Goal: Information Seeking & Learning: Learn about a topic

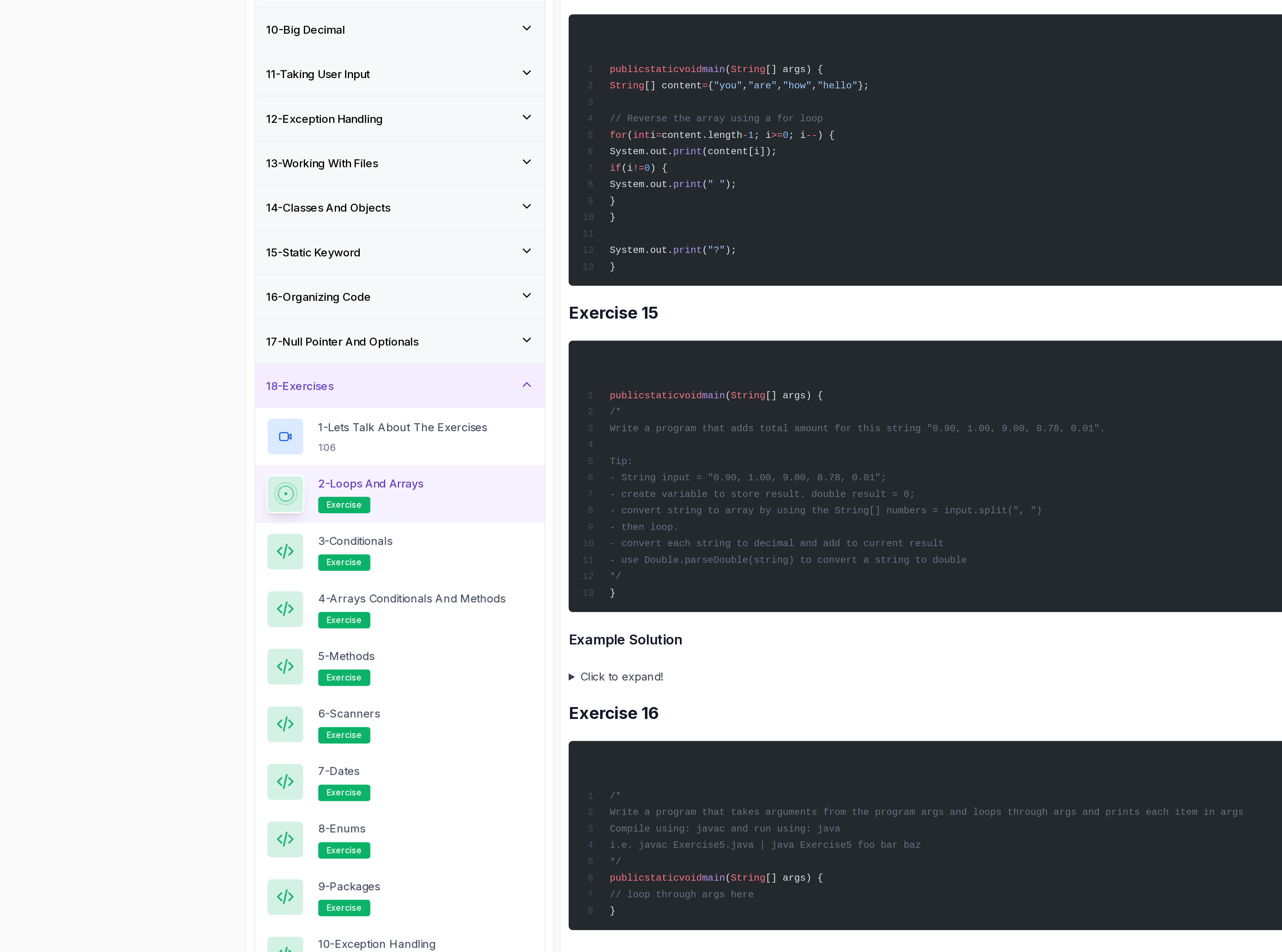
drag, startPoint x: 597, startPoint y: 635, endPoint x: 916, endPoint y: 628, distance: 319.1
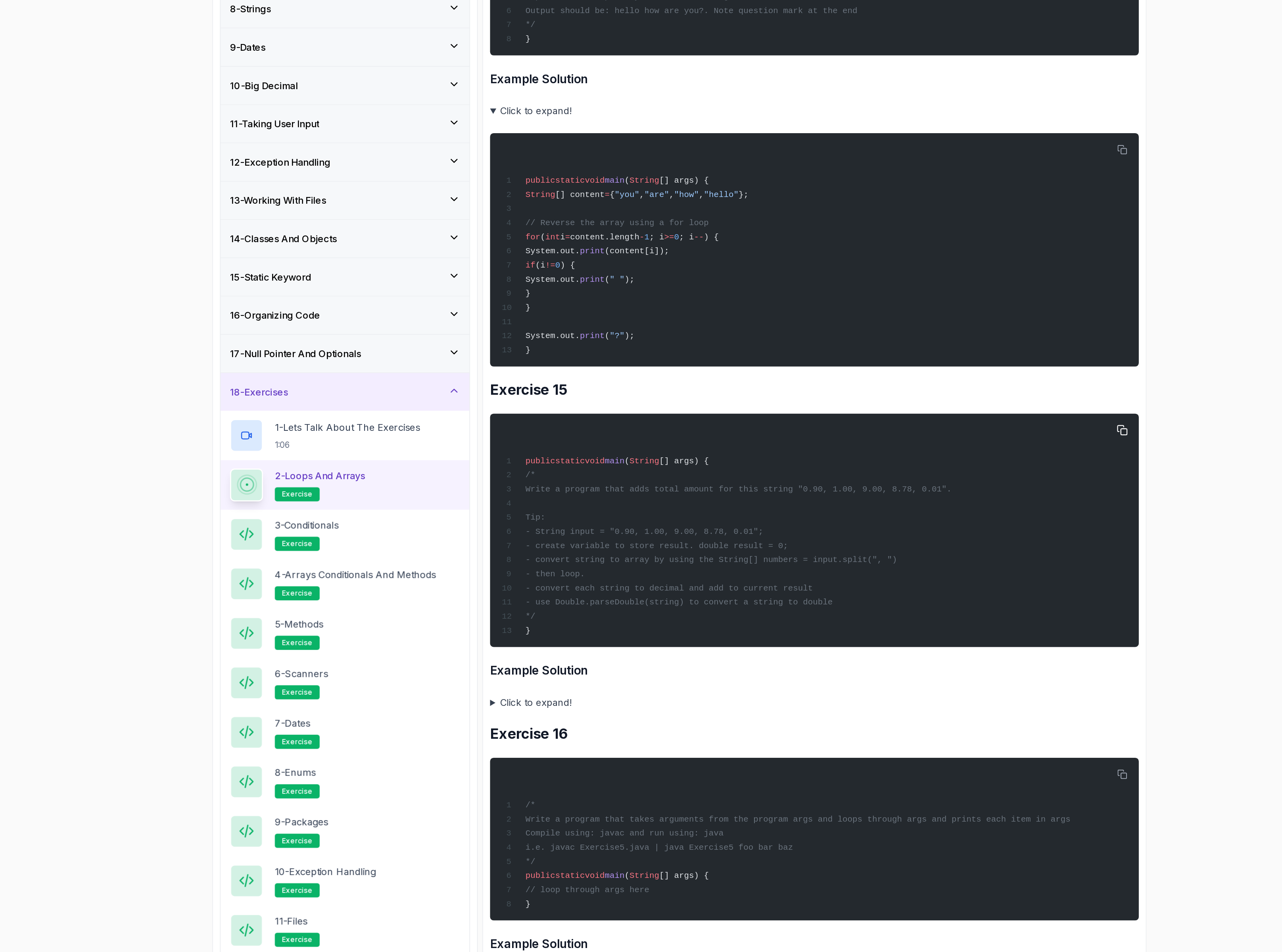
scroll to position [4368, 0]
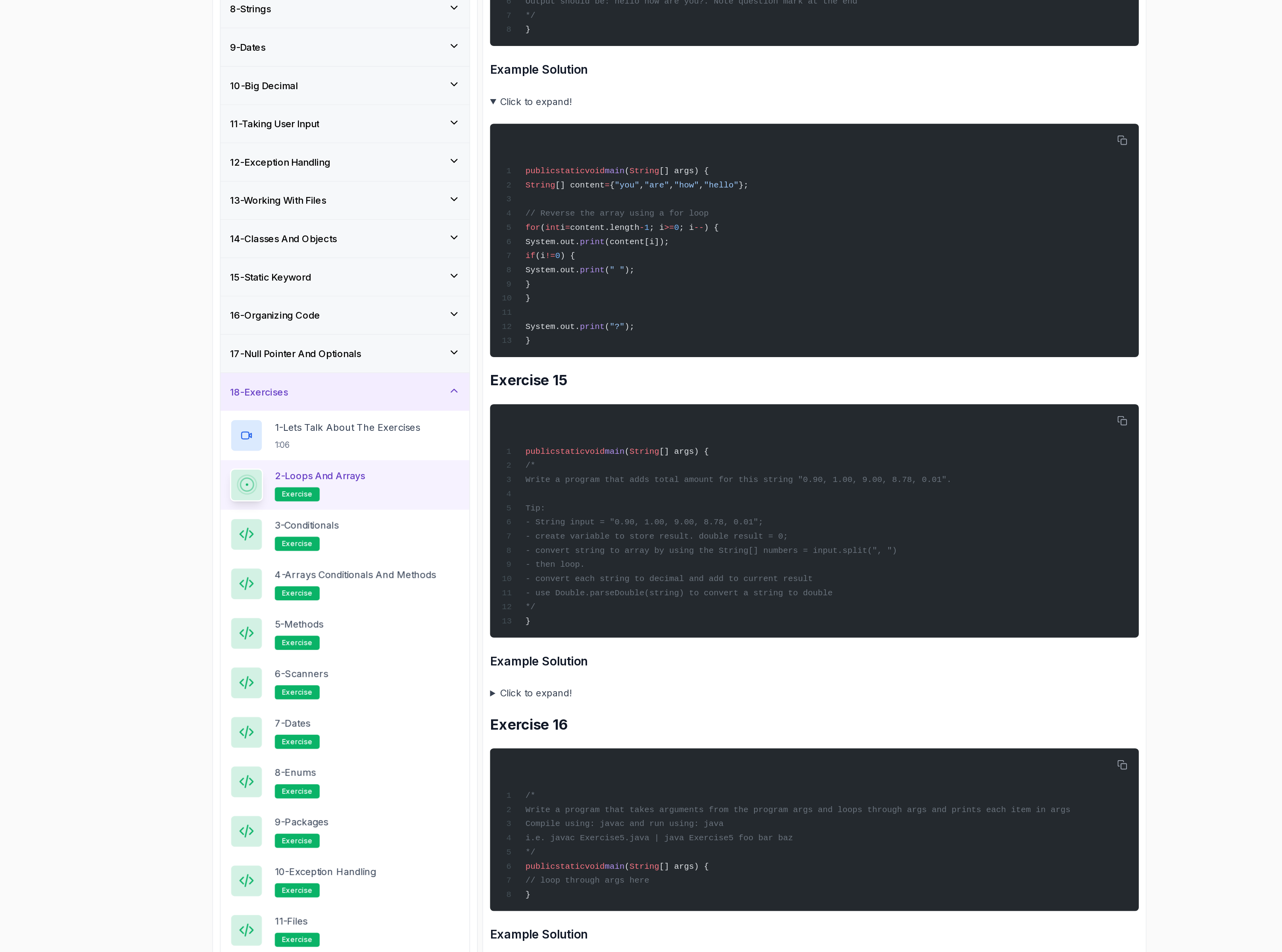
click at [539, 680] on summary "Click to expand!" at bounding box center [732, 675] width 436 height 11
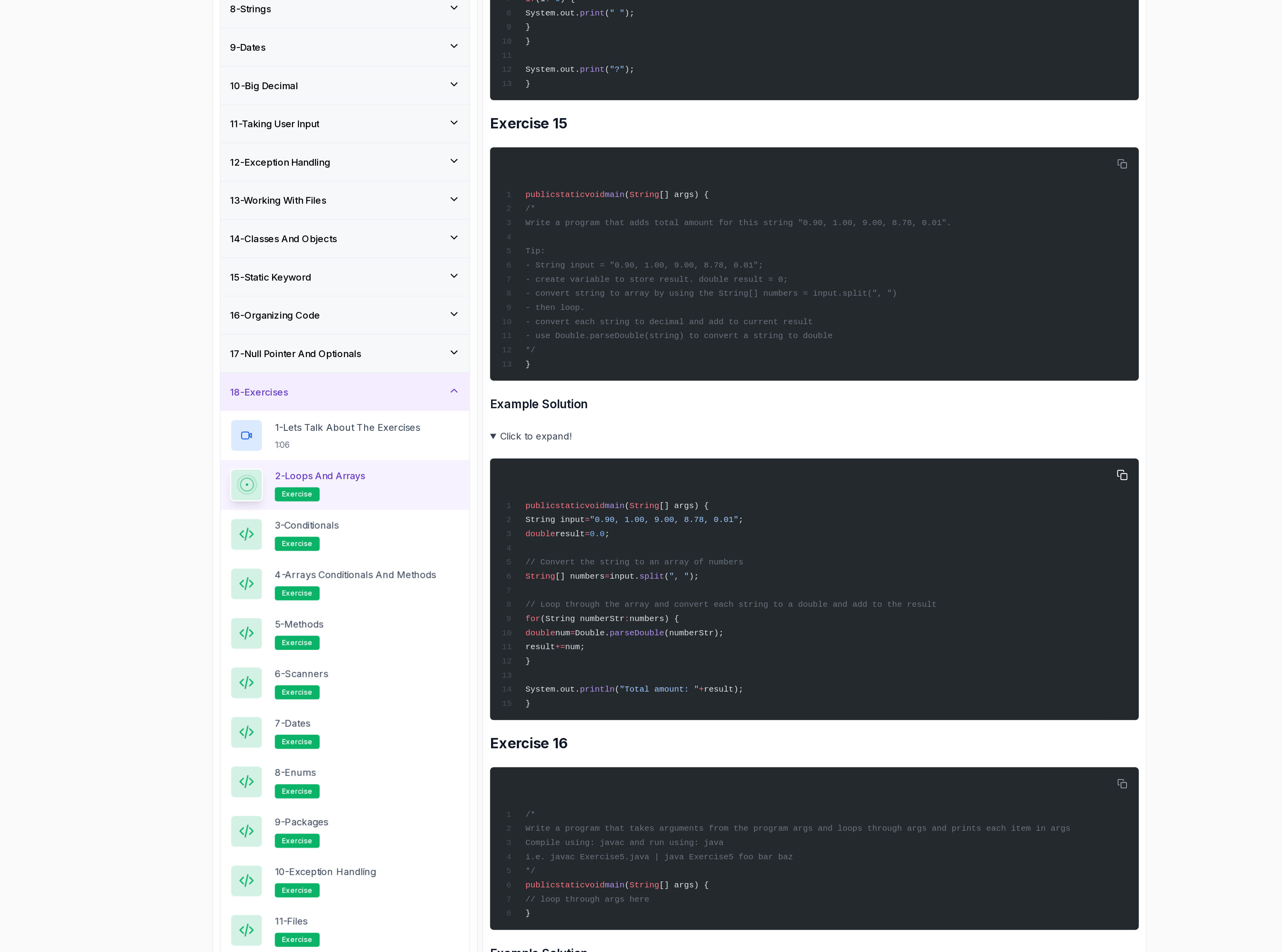
scroll to position [4596, 0]
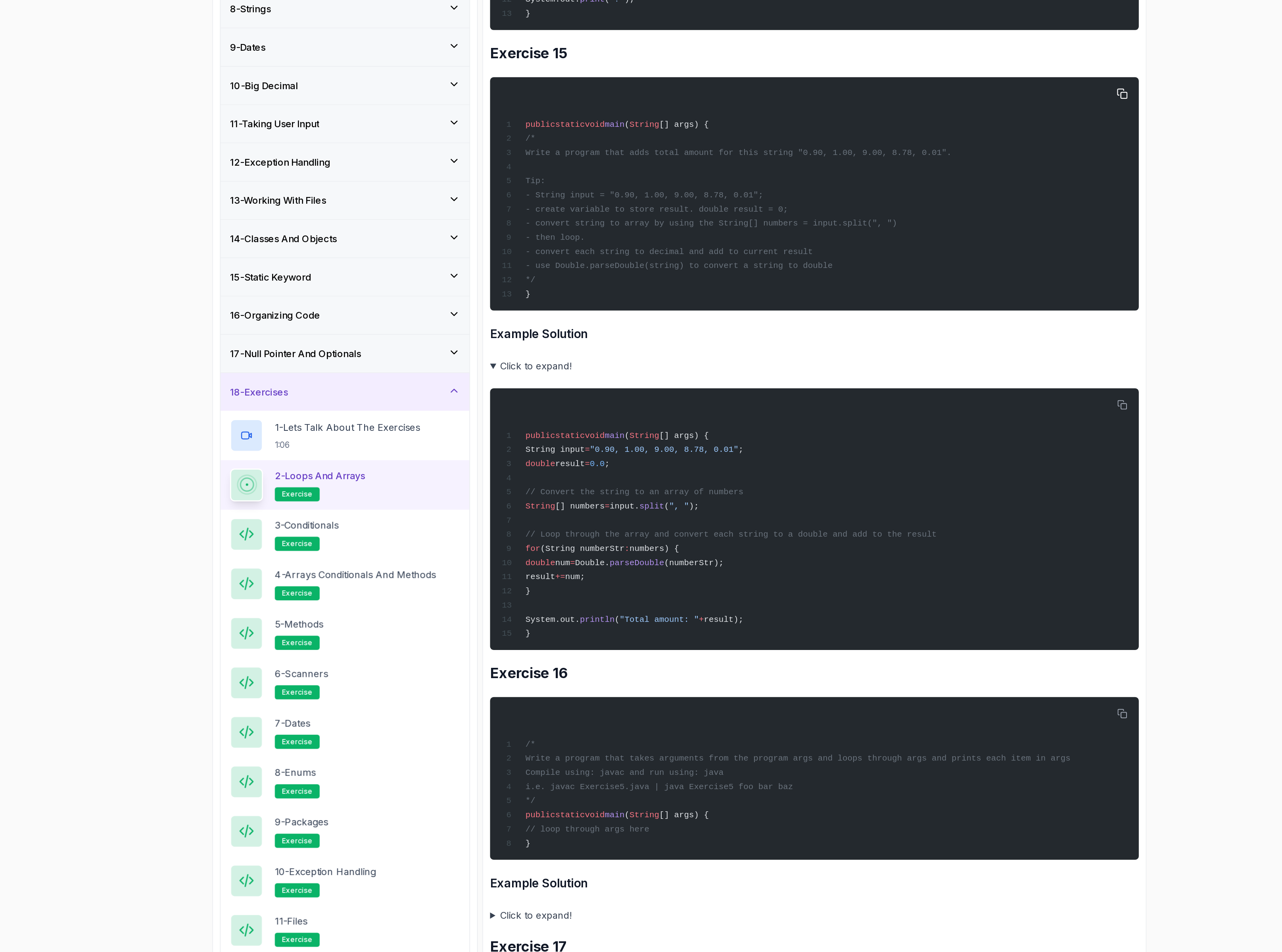
click at [797, 391] on div "public static void main ( String [] args) { /* Write a program that adds total …" at bounding box center [732, 339] width 424 height 147
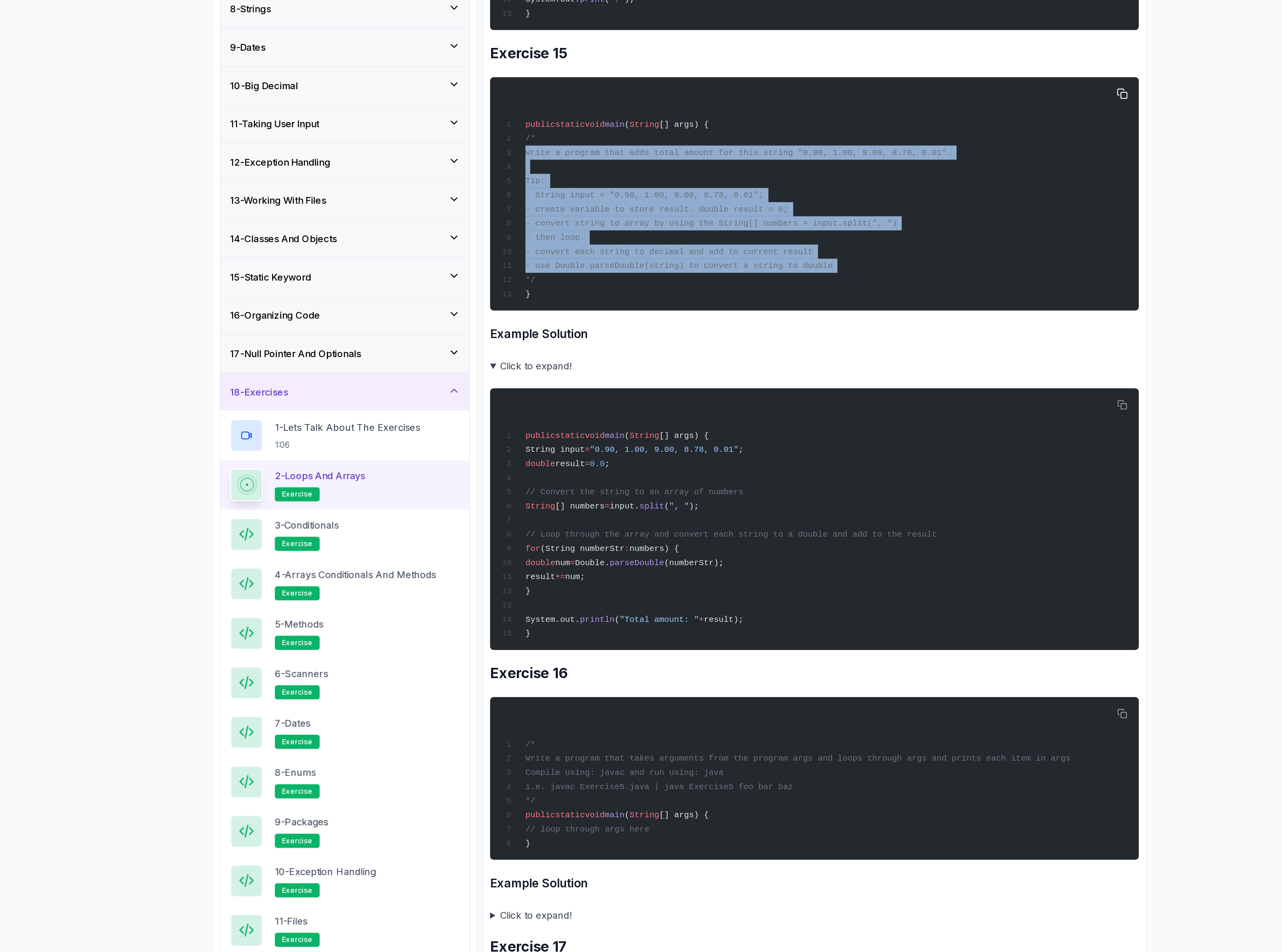
drag, startPoint x: 797, startPoint y: 391, endPoint x: 528, endPoint y: 317, distance: 279.0
click at [528, 317] on div "public static void main ( String [] args) { /* Write a program that adds total …" at bounding box center [732, 339] width 424 height 147
copy code "Write a program that adds total amount for this string "0.90, 1.00, 9.00, 8.78,…"
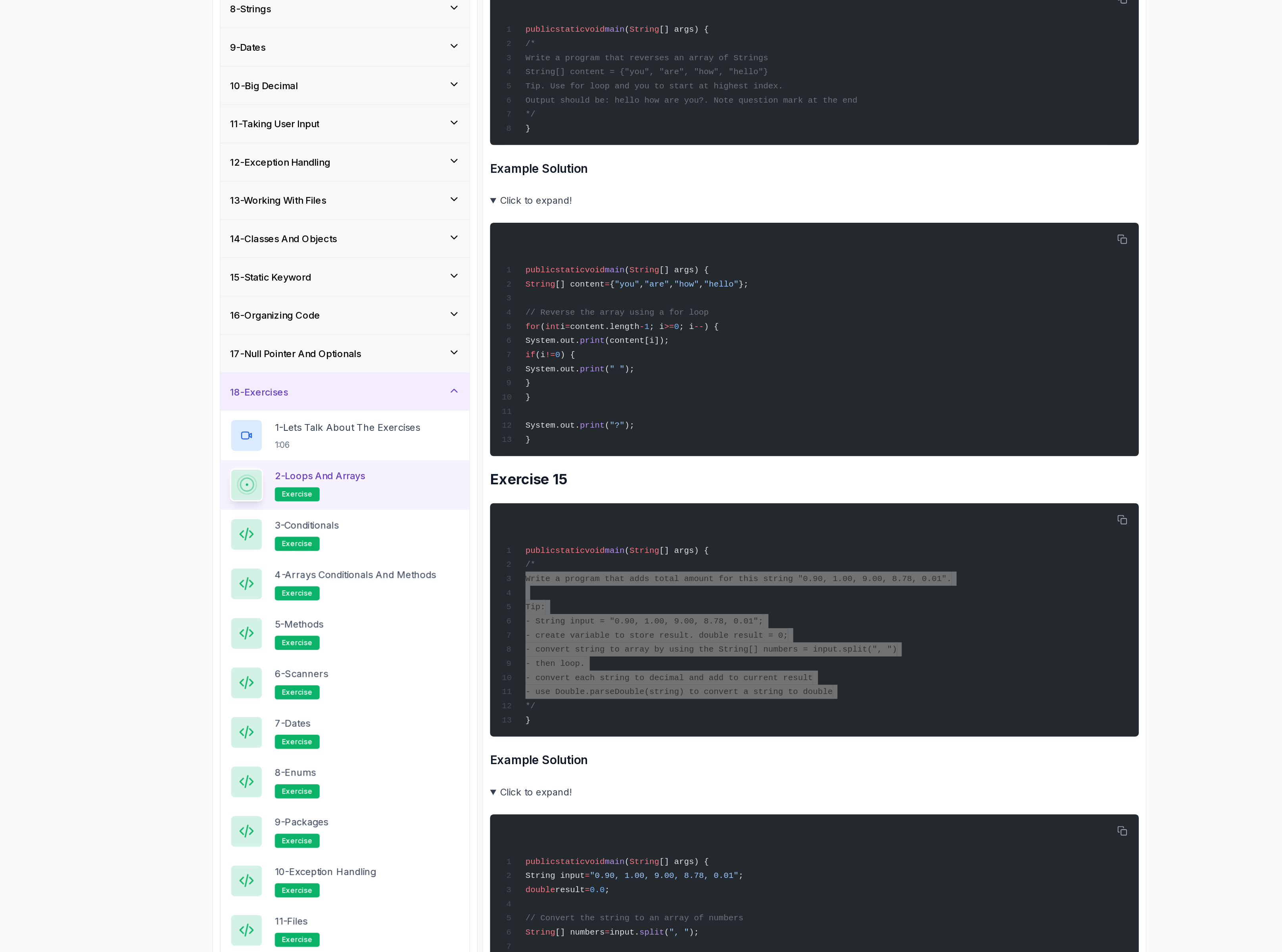
scroll to position [4123, 0]
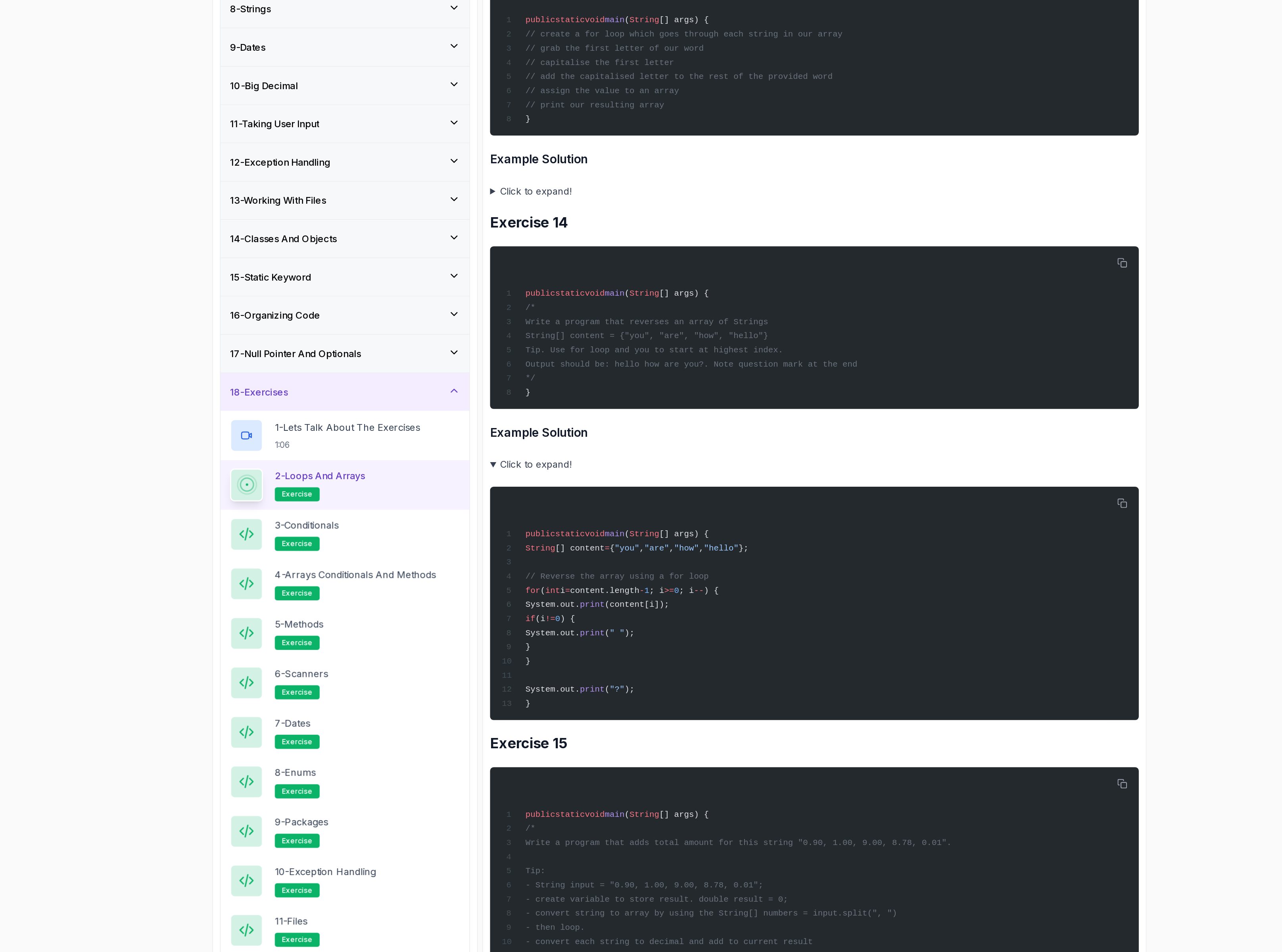
click at [515, 526] on summary "Click to expand!" at bounding box center [732, 521] width 436 height 11
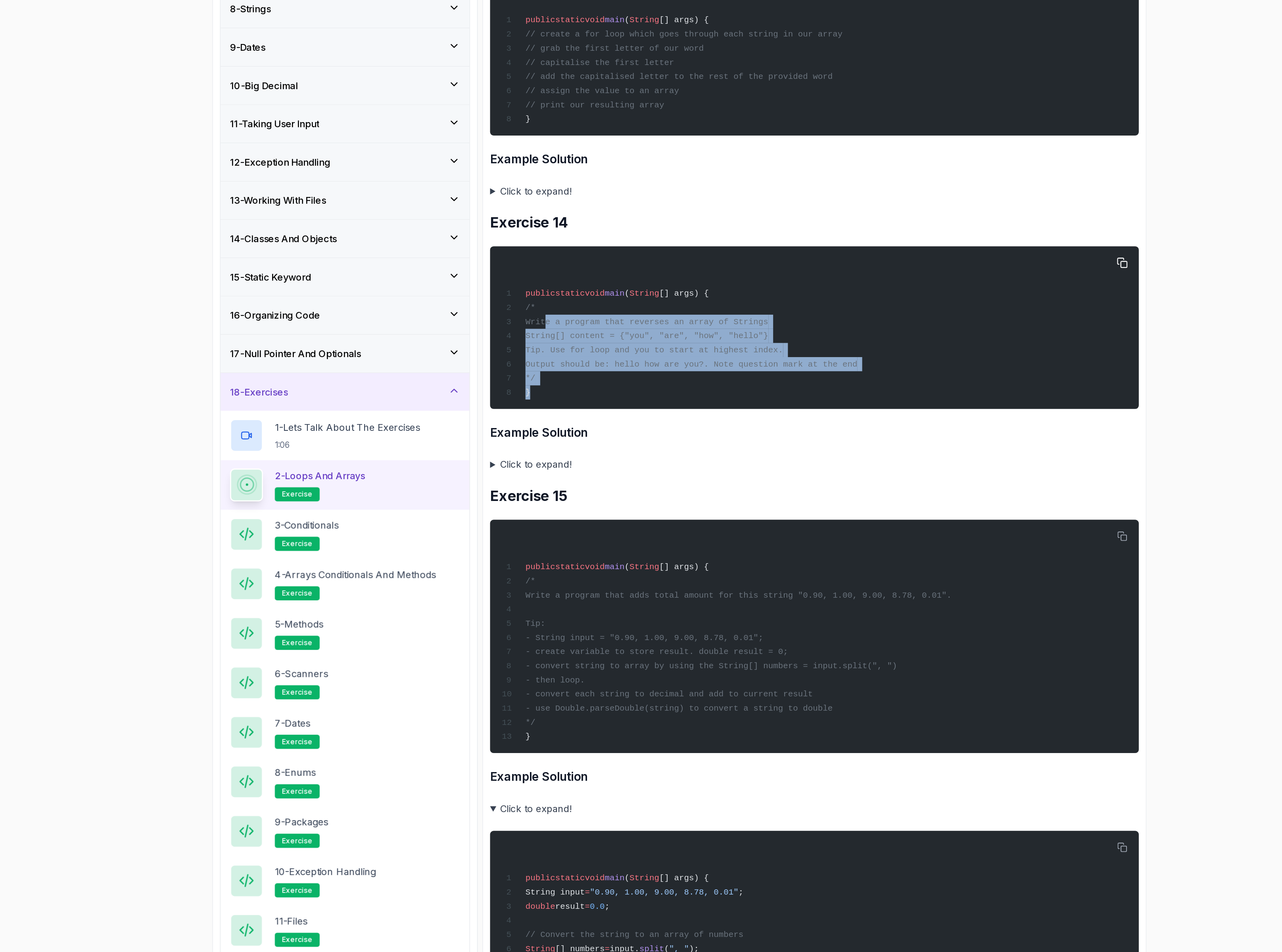
drag, startPoint x: 565, startPoint y: 467, endPoint x: 550, endPoint y: 436, distance: 34.4
click at [550, 436] on div "public static void main ( String [] args) { /* Write a program that reverses an…" at bounding box center [732, 429] width 424 height 100
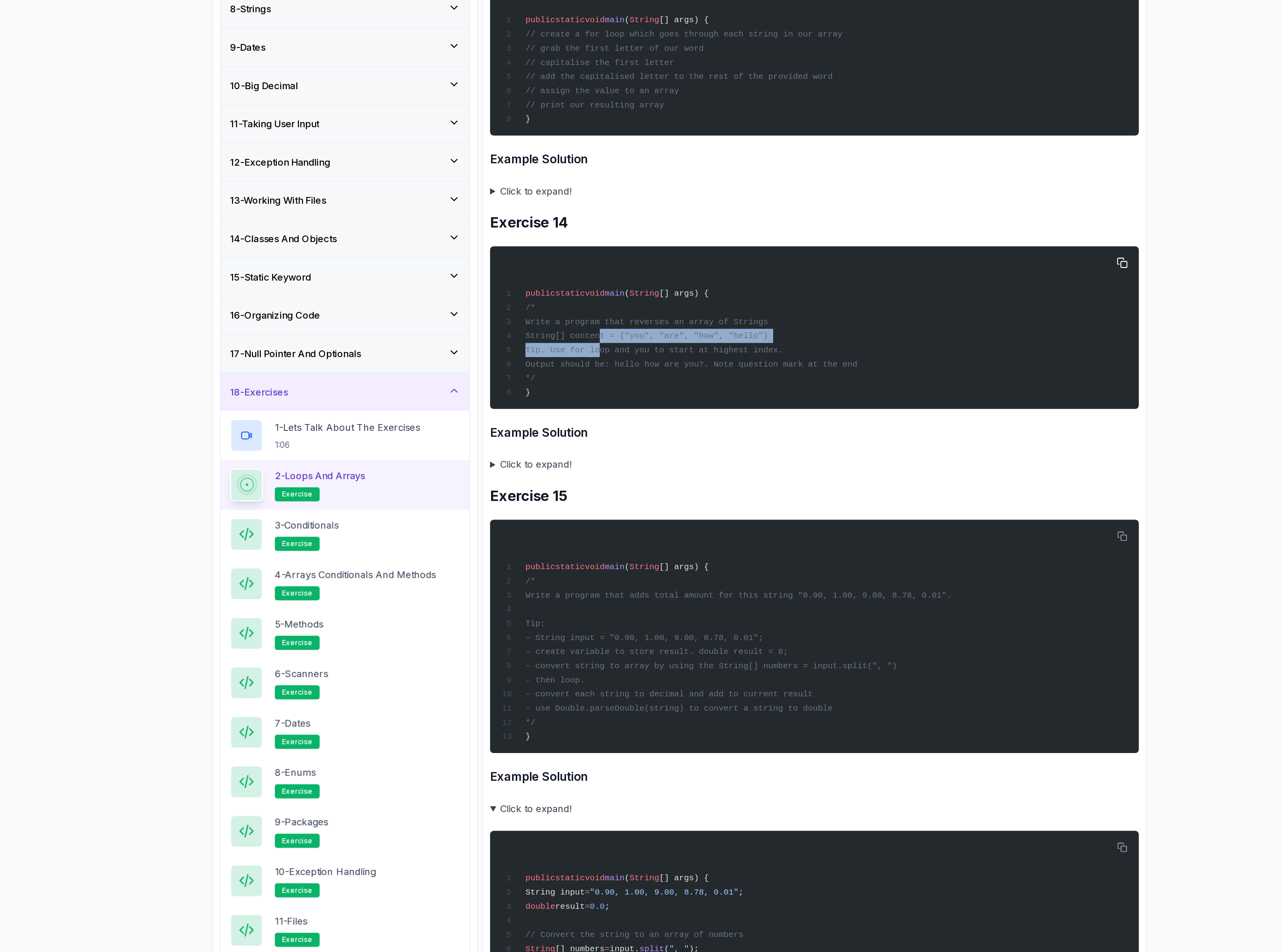
click at [588, 452] on div "public static void main ( String [] args) { /* Write a program that reverses an…" at bounding box center [732, 429] width 424 height 100
drag, startPoint x: 563, startPoint y: 437, endPoint x: 789, endPoint y: 471, distance: 228.5
click at [761, 470] on code "public static void main ( String [] args) { /* Write a program that reverses an…" at bounding box center [641, 439] width 239 height 73
drag, startPoint x: 743, startPoint y: 450, endPoint x: 565, endPoint y: 437, distance: 178.5
click at [565, 437] on div "public static void main ( String [] args) { /* Write a program that reverses an…" at bounding box center [732, 429] width 424 height 100
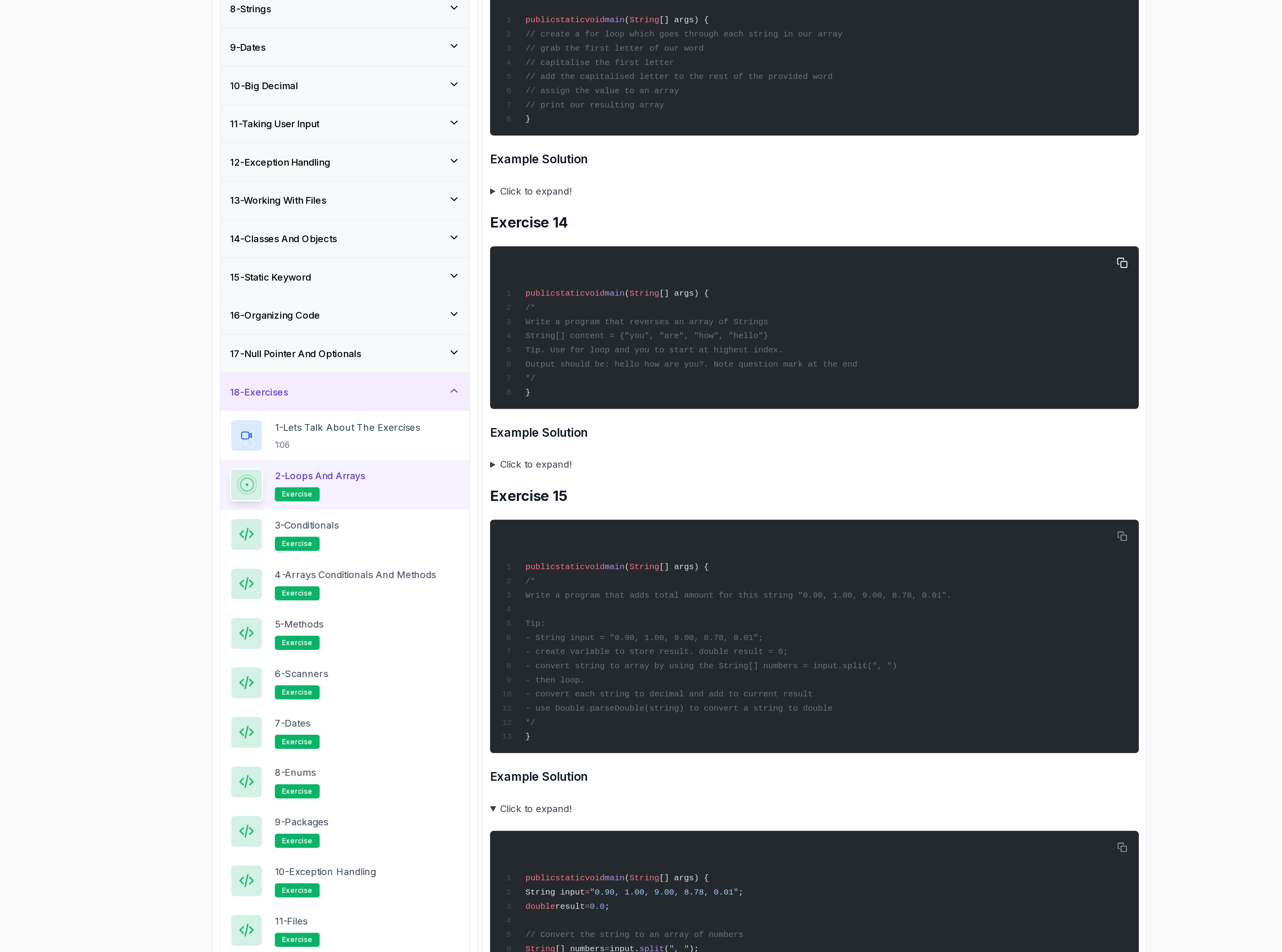
copy code "Write a program that reverses an array of Strings String[] content = {"you", "a…"
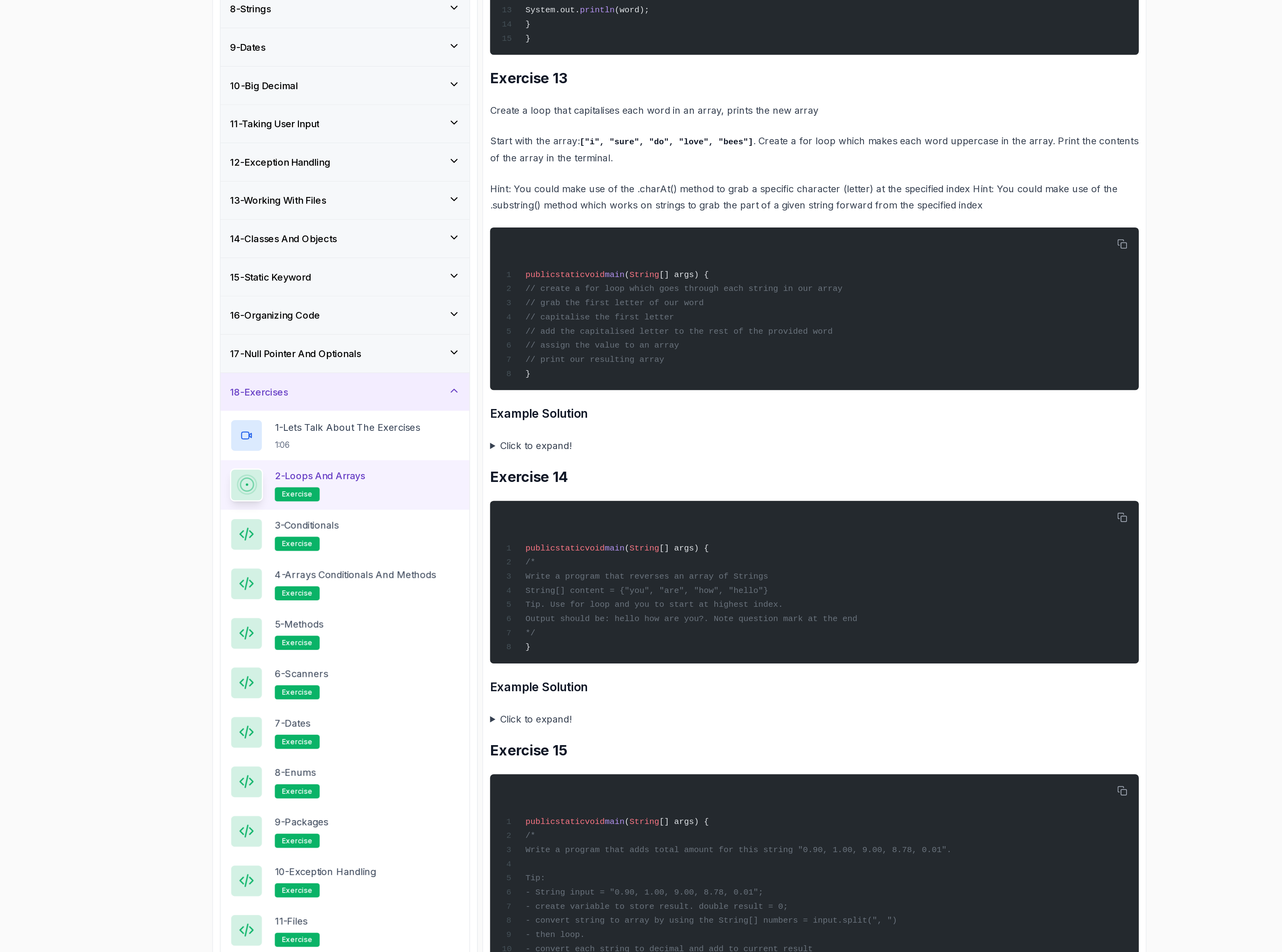
scroll to position [3944, 0]
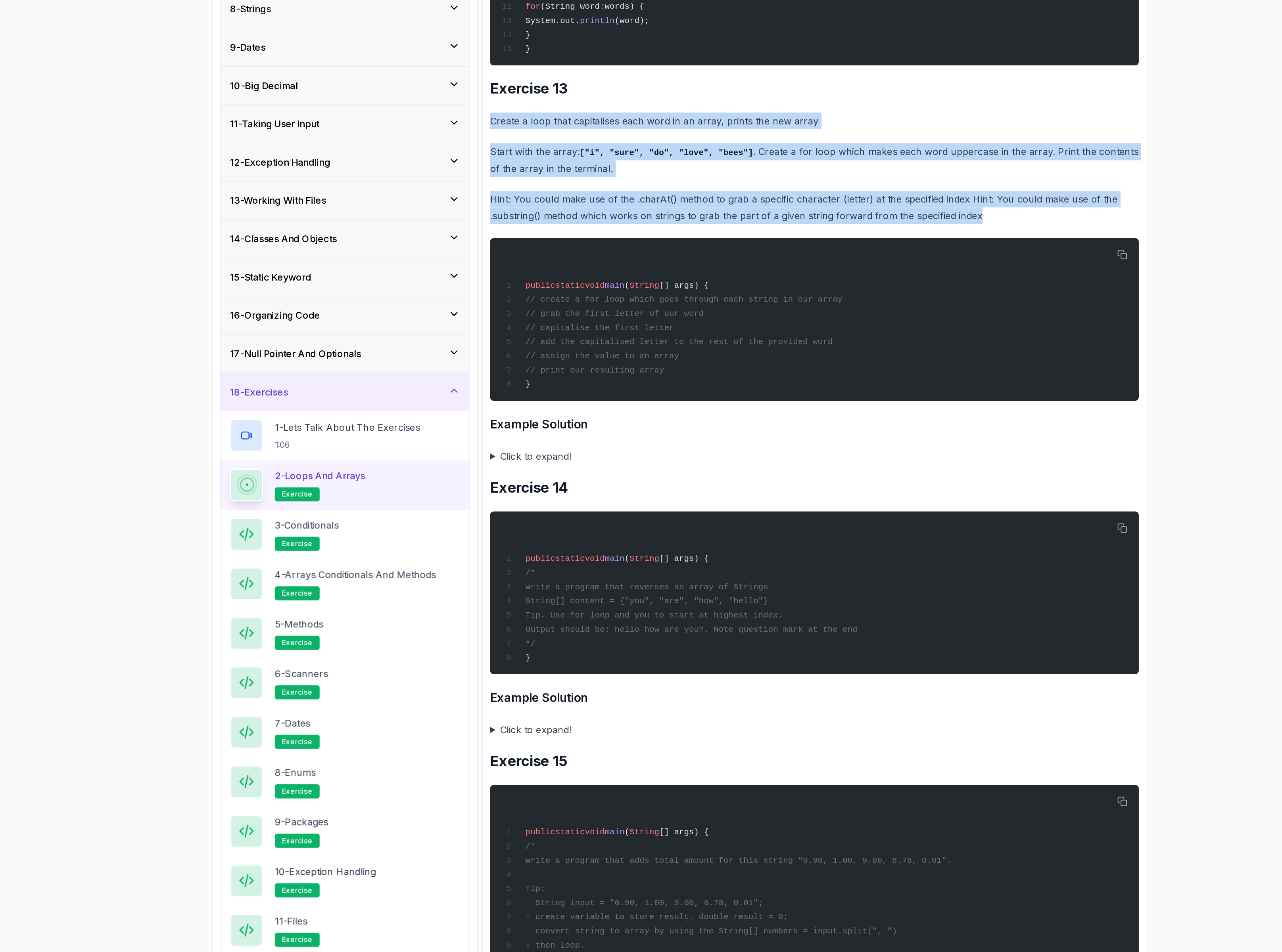
drag, startPoint x: 514, startPoint y: 301, endPoint x: 851, endPoint y: 374, distance: 344.8
copy div "Create a loop that capitalises each word in an array, prints the new array Star…"
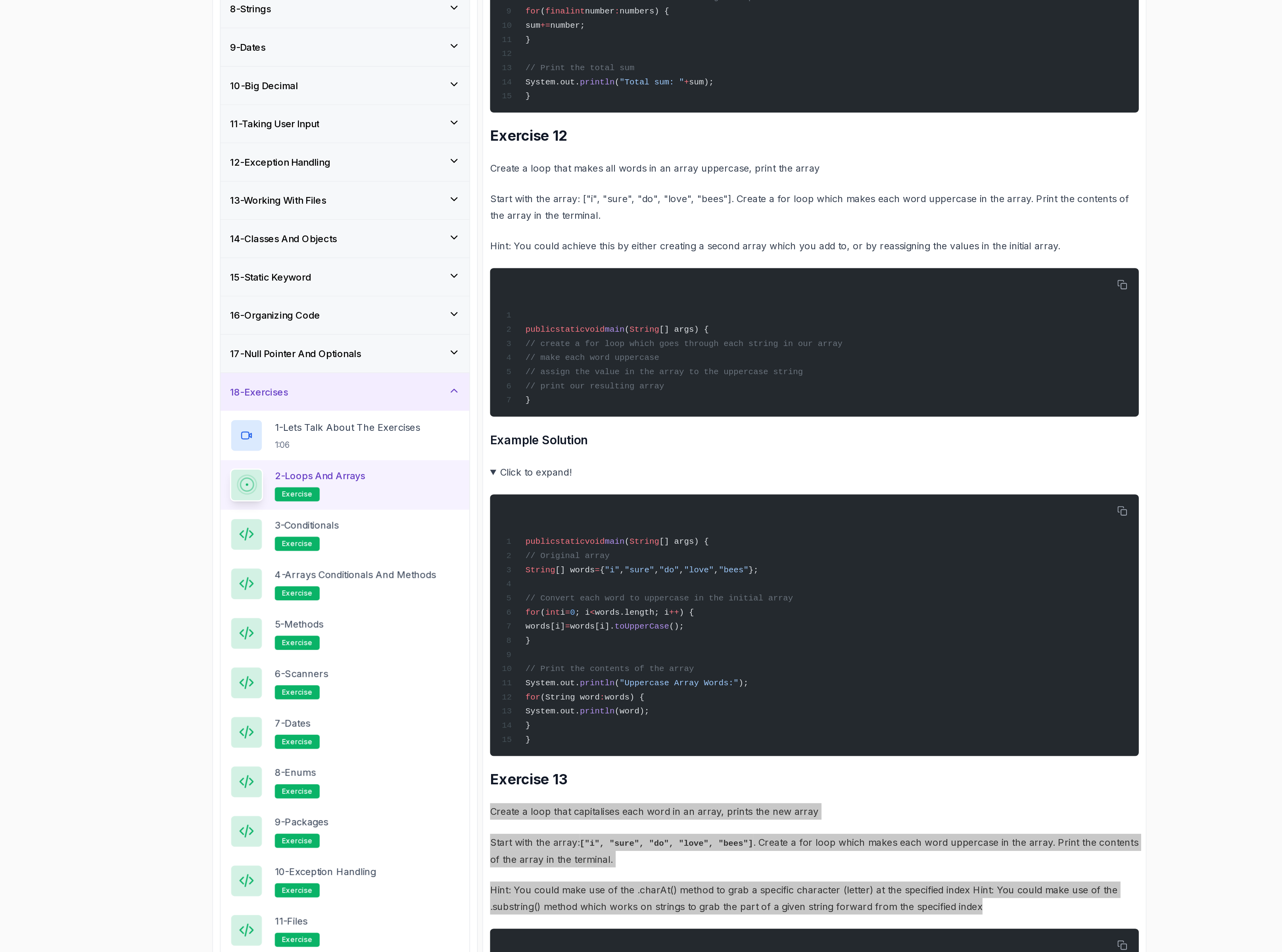
scroll to position [3437, 0]
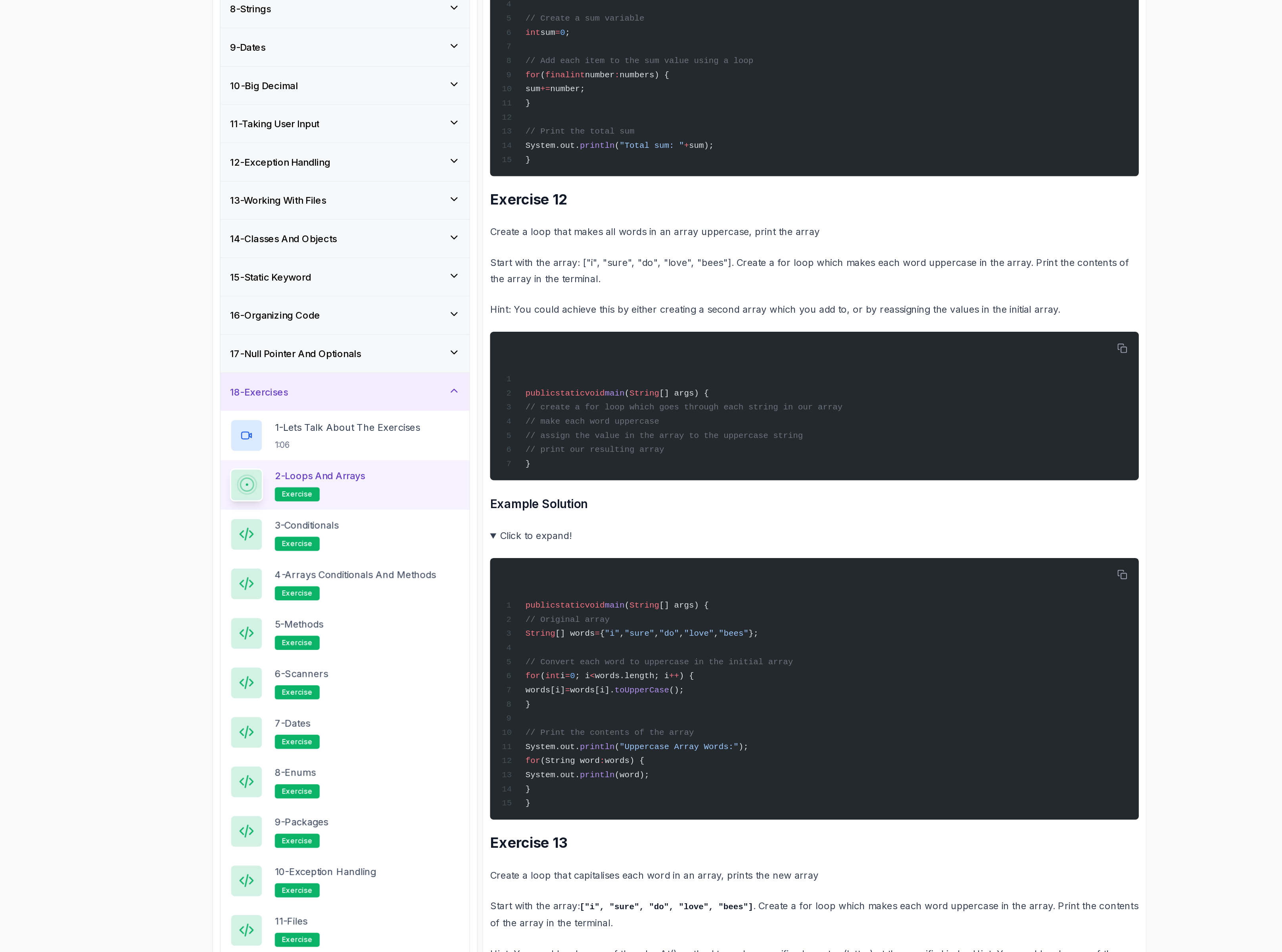
click at [893, 423] on p "Hint: You could achieve this by either creating a second array which you add to…" at bounding box center [732, 416] width 436 height 11
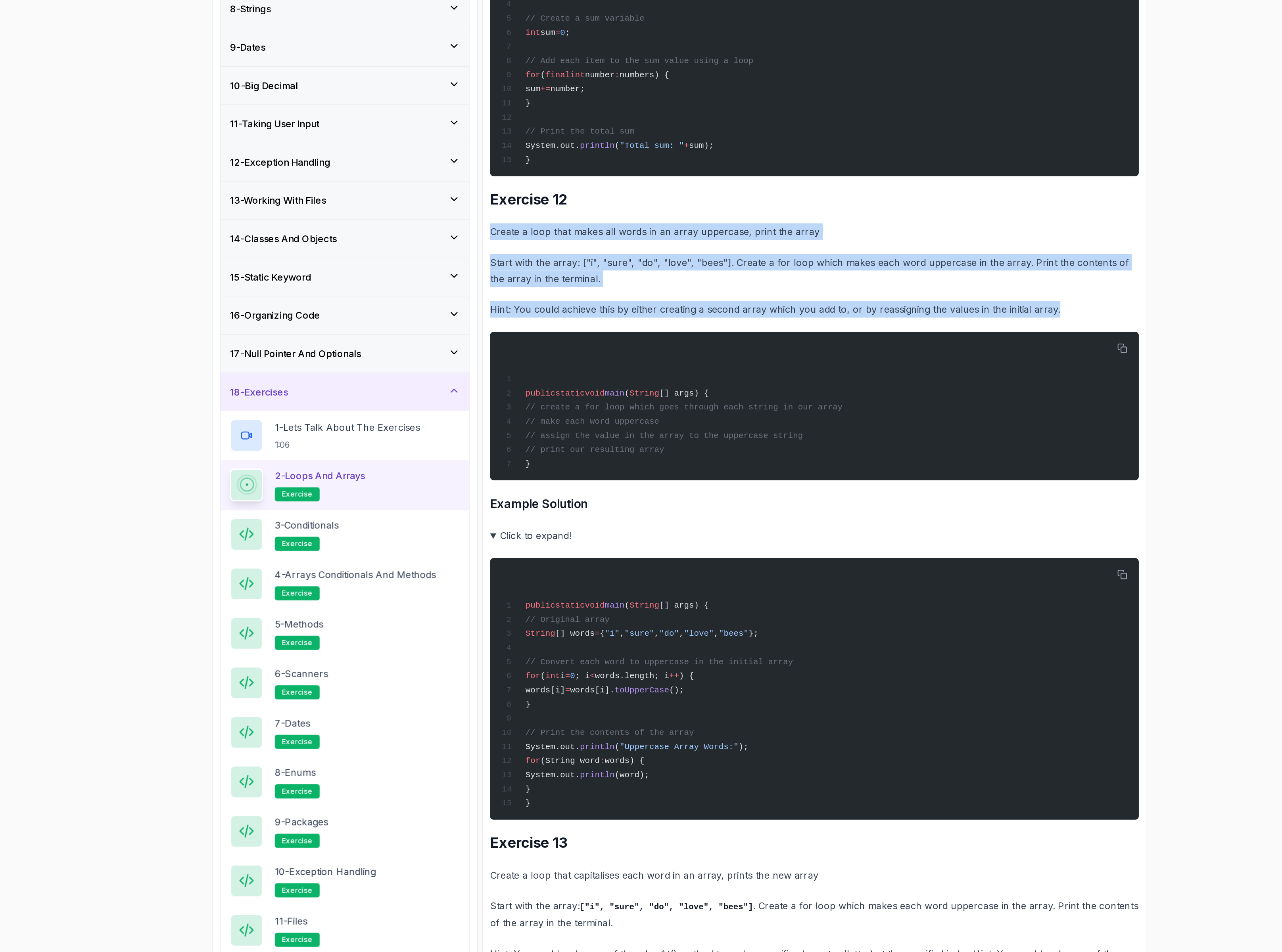
drag, startPoint x: 911, startPoint y: 429, endPoint x: 512, endPoint y: 370, distance: 403.3
copy div "Create a loop that makes all words in an array uppercase, print the array Start…"
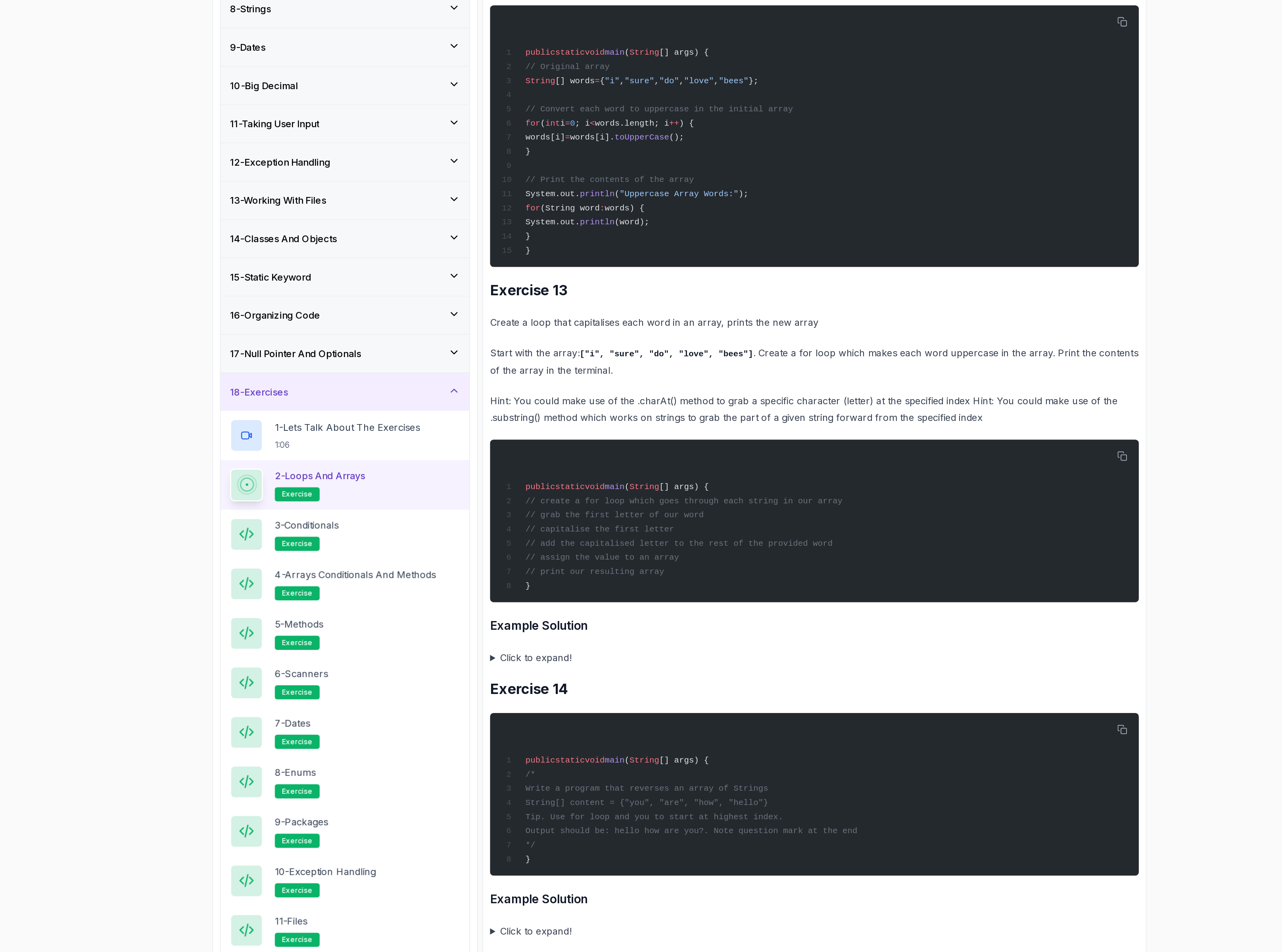
scroll to position [3816, 0]
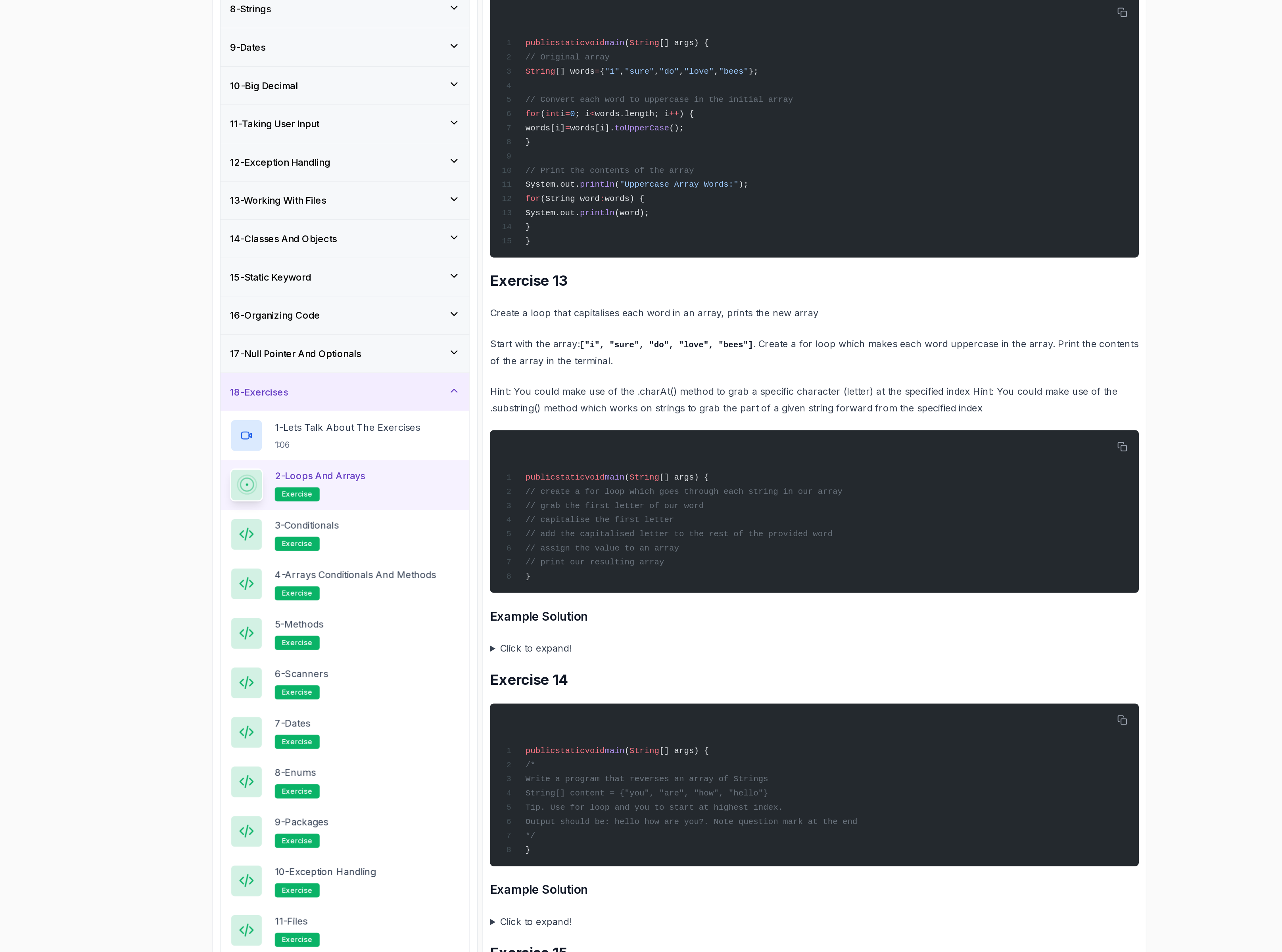
click at [555, 650] on summary "Click to expand!" at bounding box center [732, 644] width 436 height 11
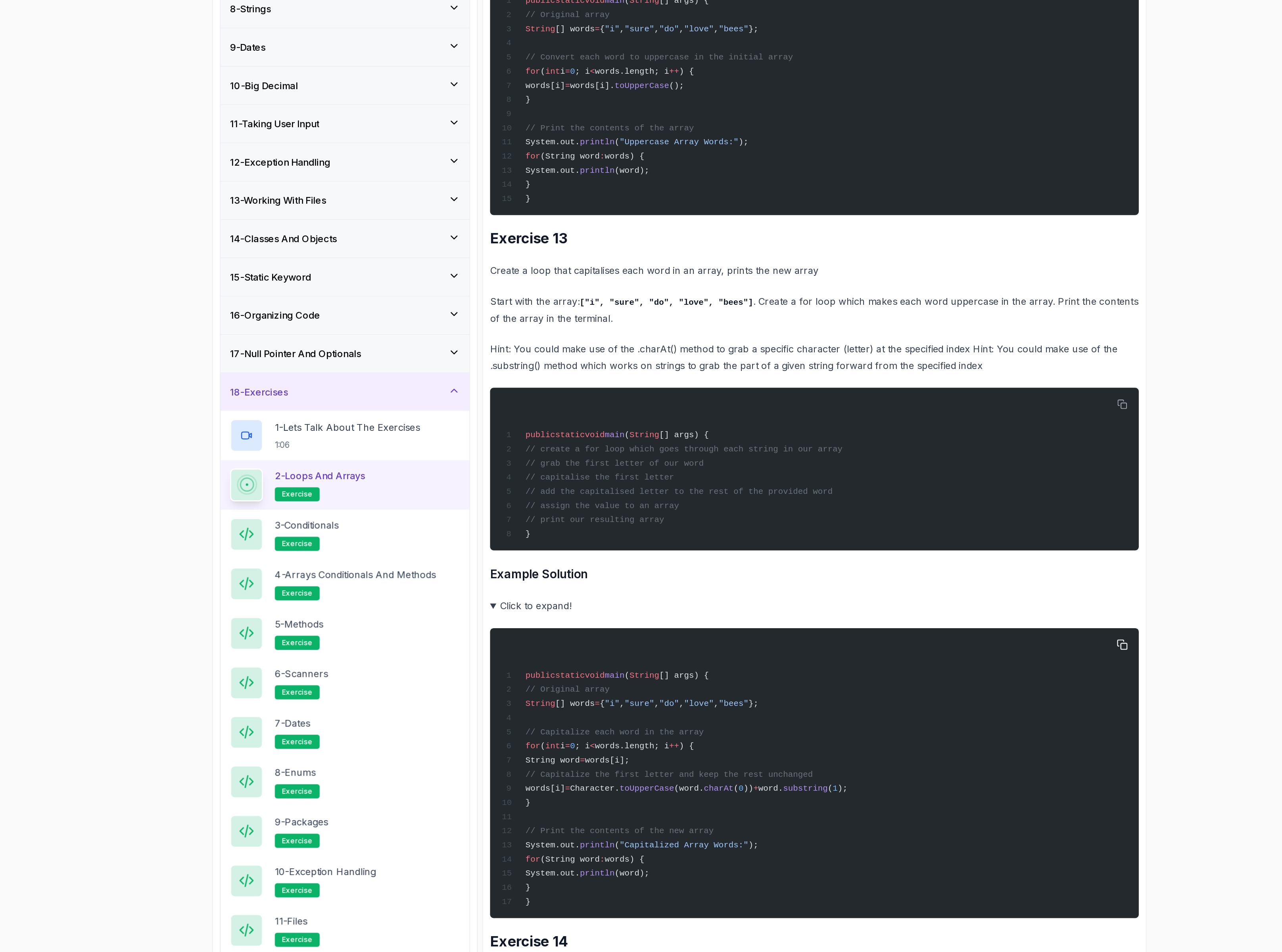
scroll to position [3836, 0]
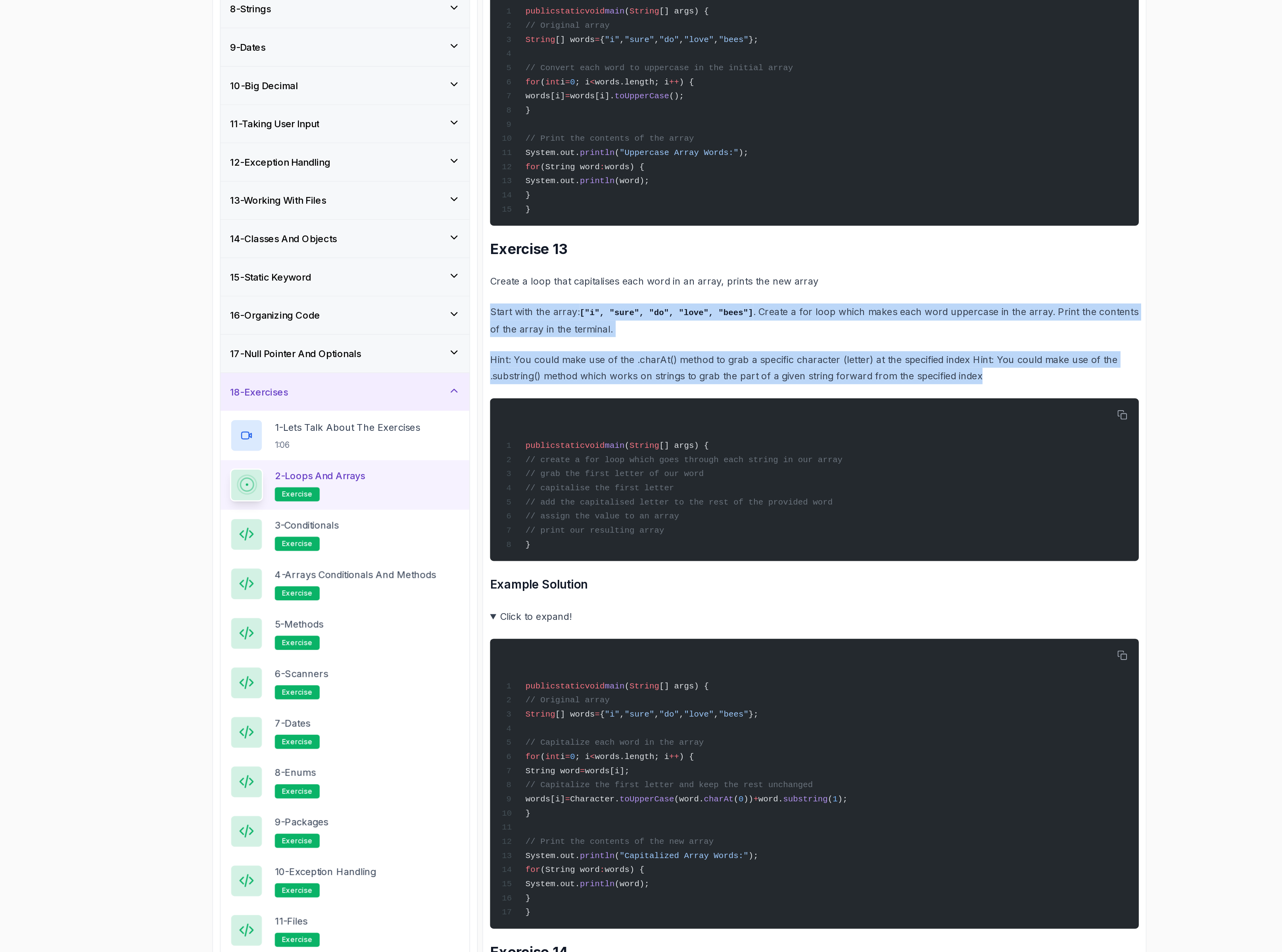
drag, startPoint x: 860, startPoint y: 476, endPoint x: 597, endPoint y: 424, distance: 268.1
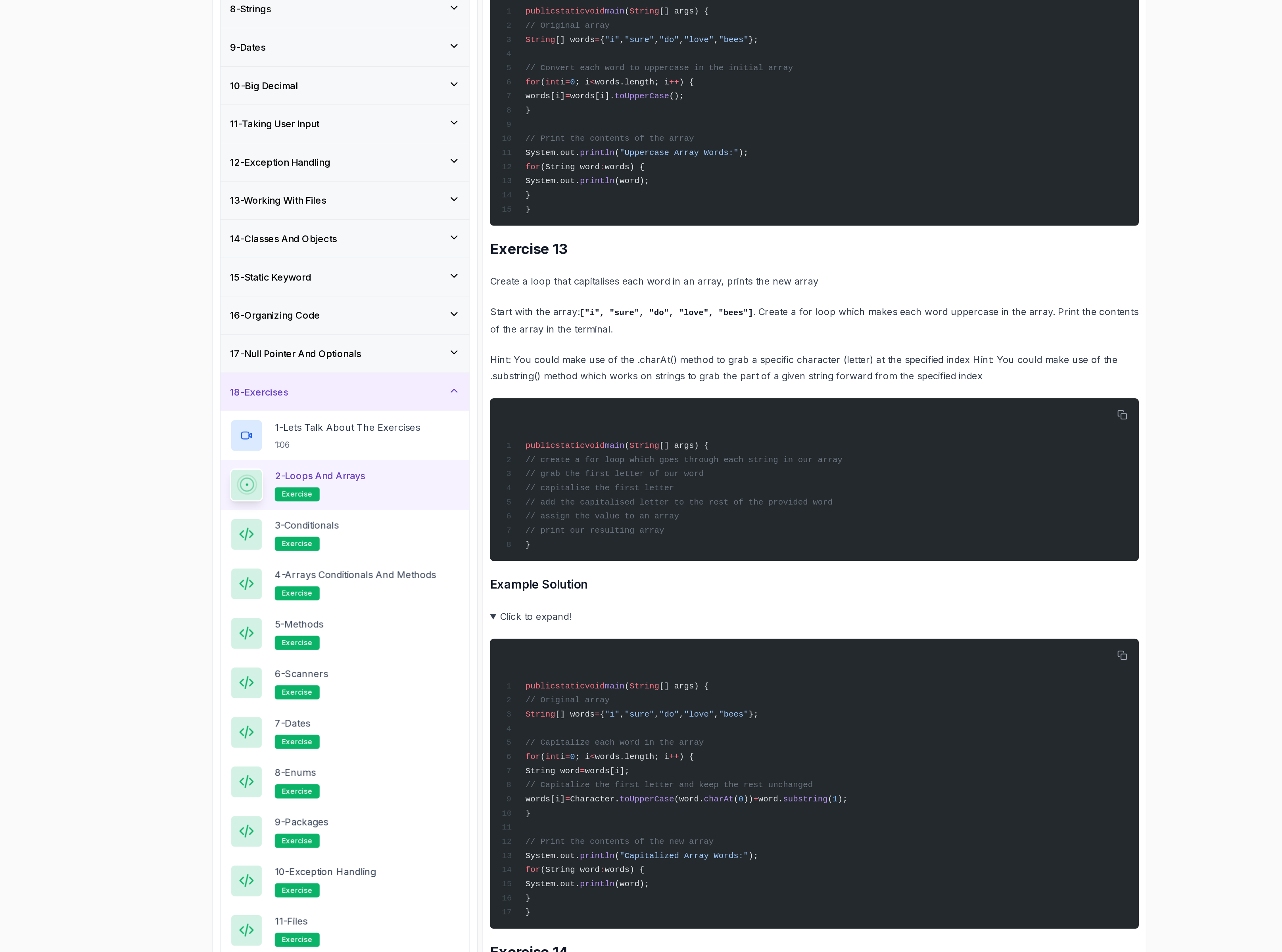
click at [596, 467] on p "Hint: You could make use of the .charAt() method to grab a specific character (…" at bounding box center [732, 456] width 436 height 23
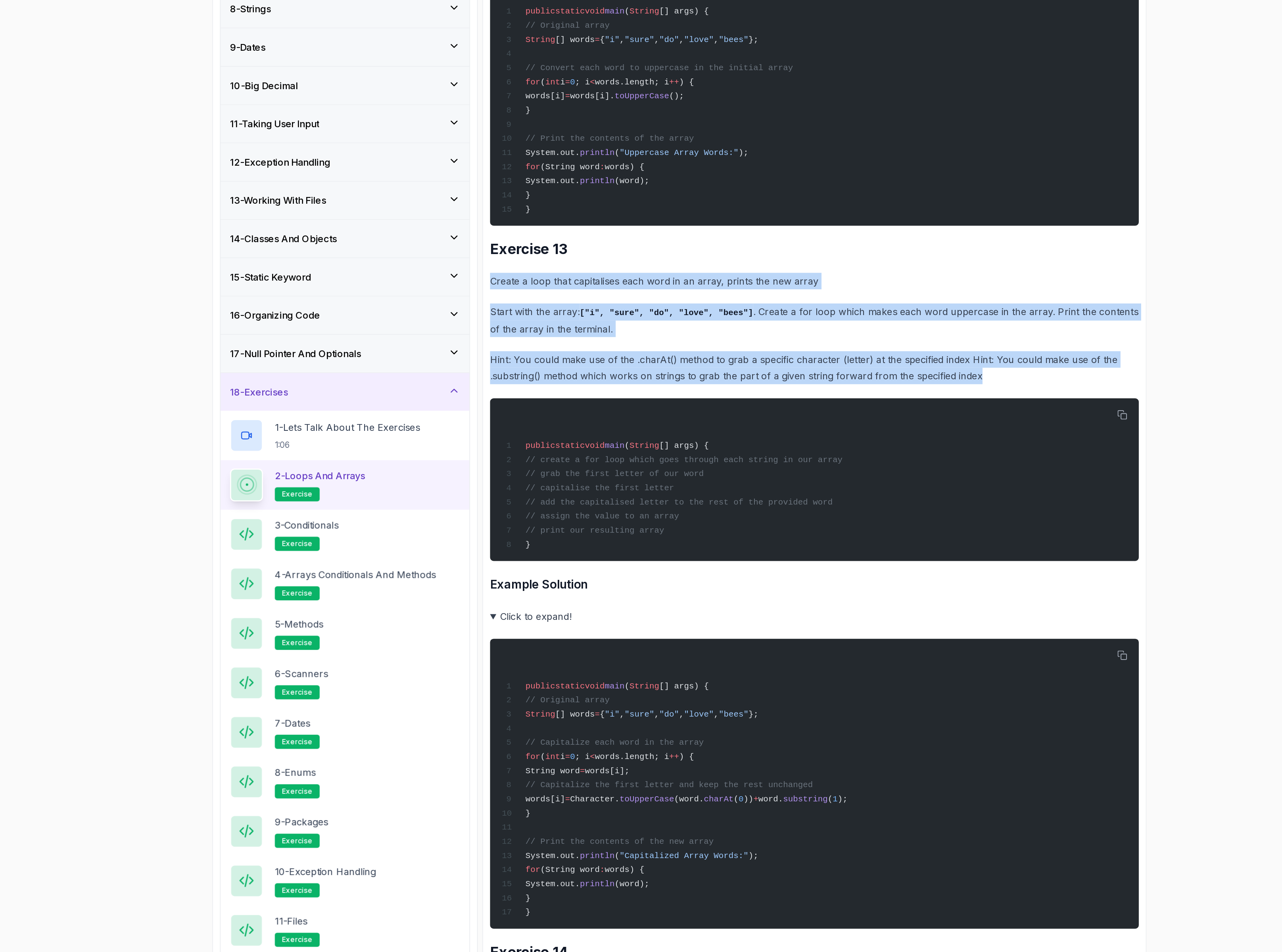
drag, startPoint x: 515, startPoint y: 411, endPoint x: 866, endPoint y: 473, distance: 356.4
copy div "Create a loop that capitalises each word in an array, prints the new array Star…"
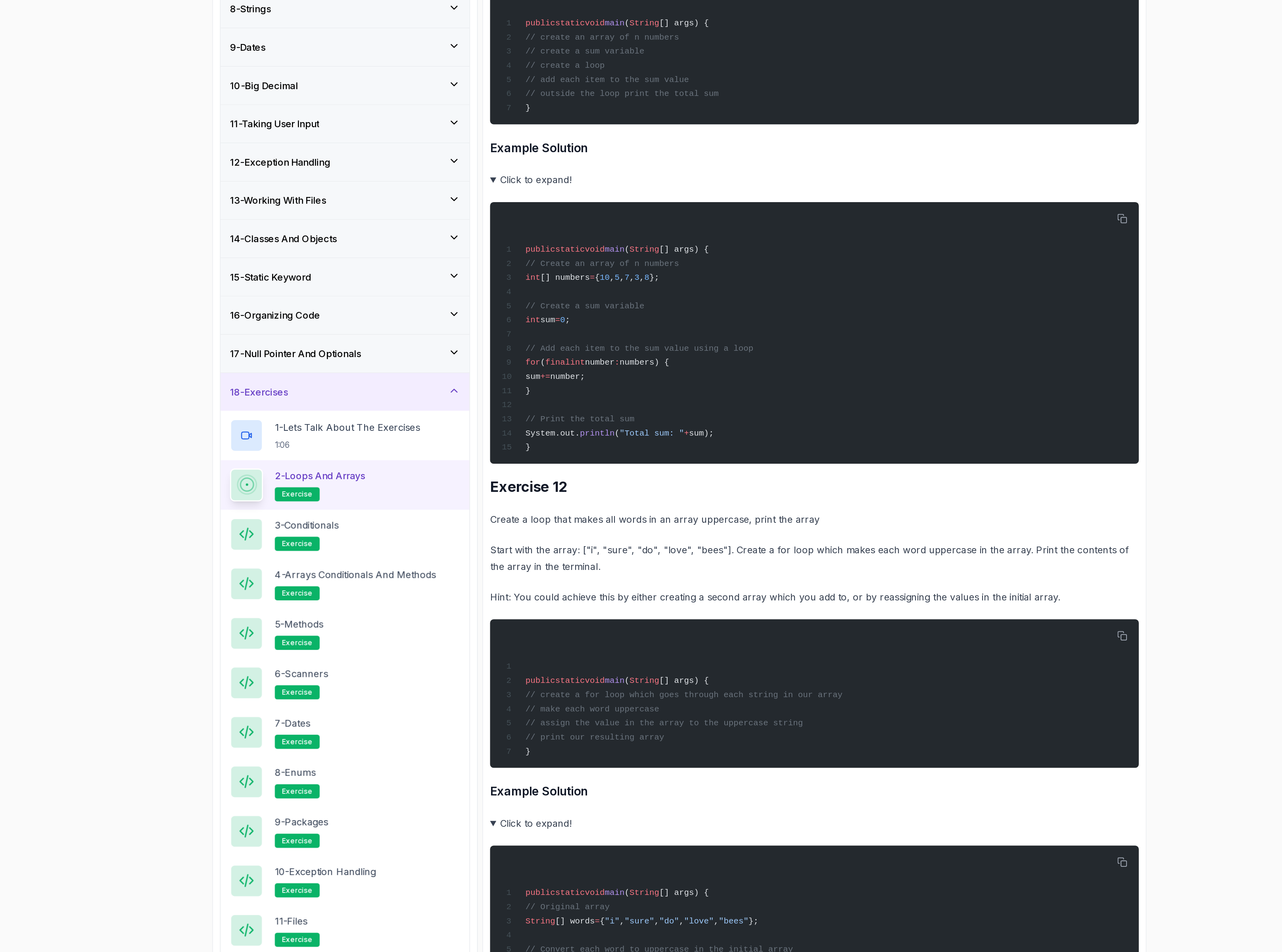
scroll to position [3134, 0]
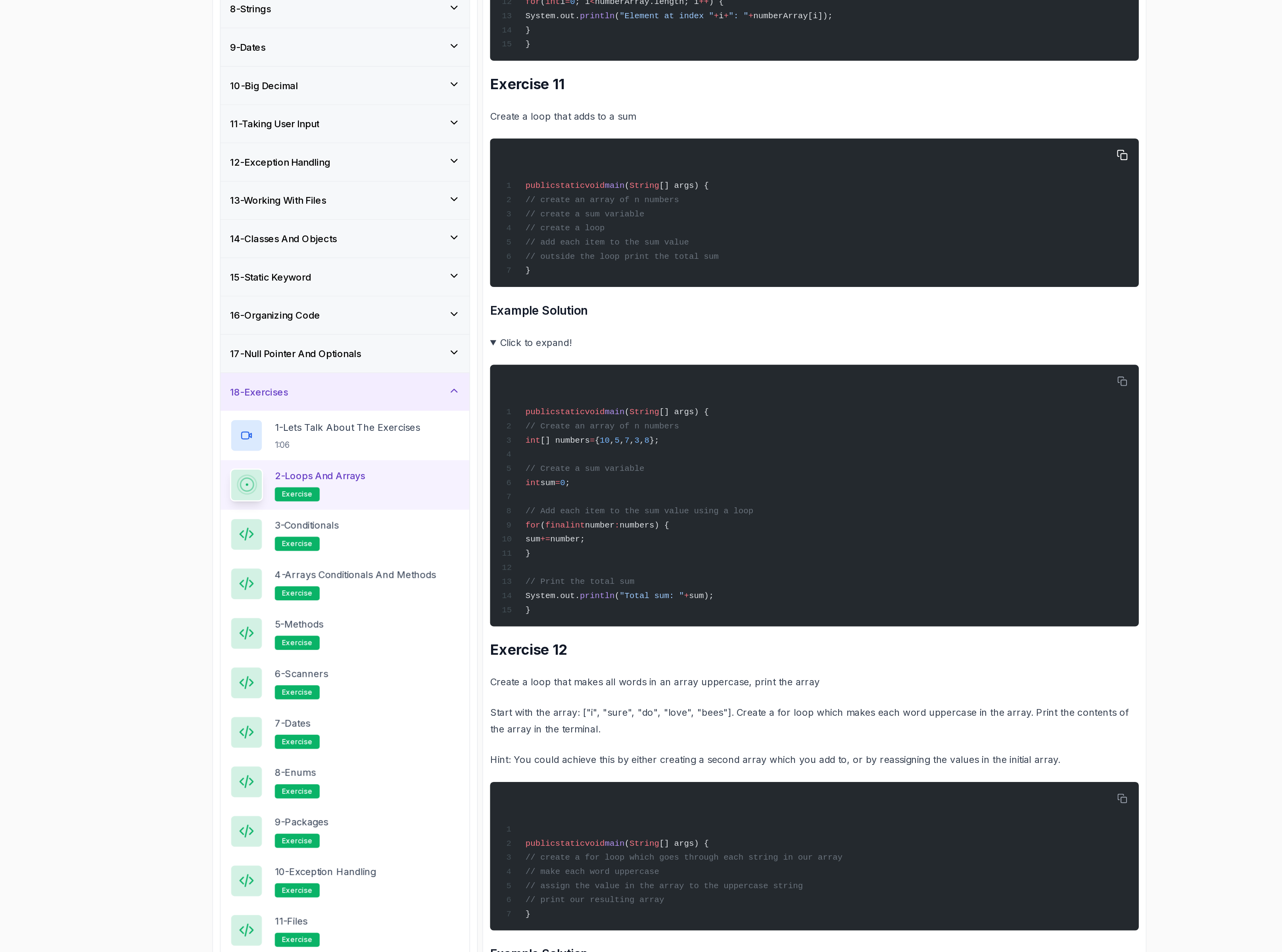
drag, startPoint x: 692, startPoint y: 394, endPoint x: 548, endPoint y: 360, distance: 148.0
click at [548, 360] on div "public static void main ( String [] args) { // create an array of n numbers // …" at bounding box center [732, 352] width 424 height 90
copy code "// create an array of n numbers // create a sum variable // create a loop // ad…"
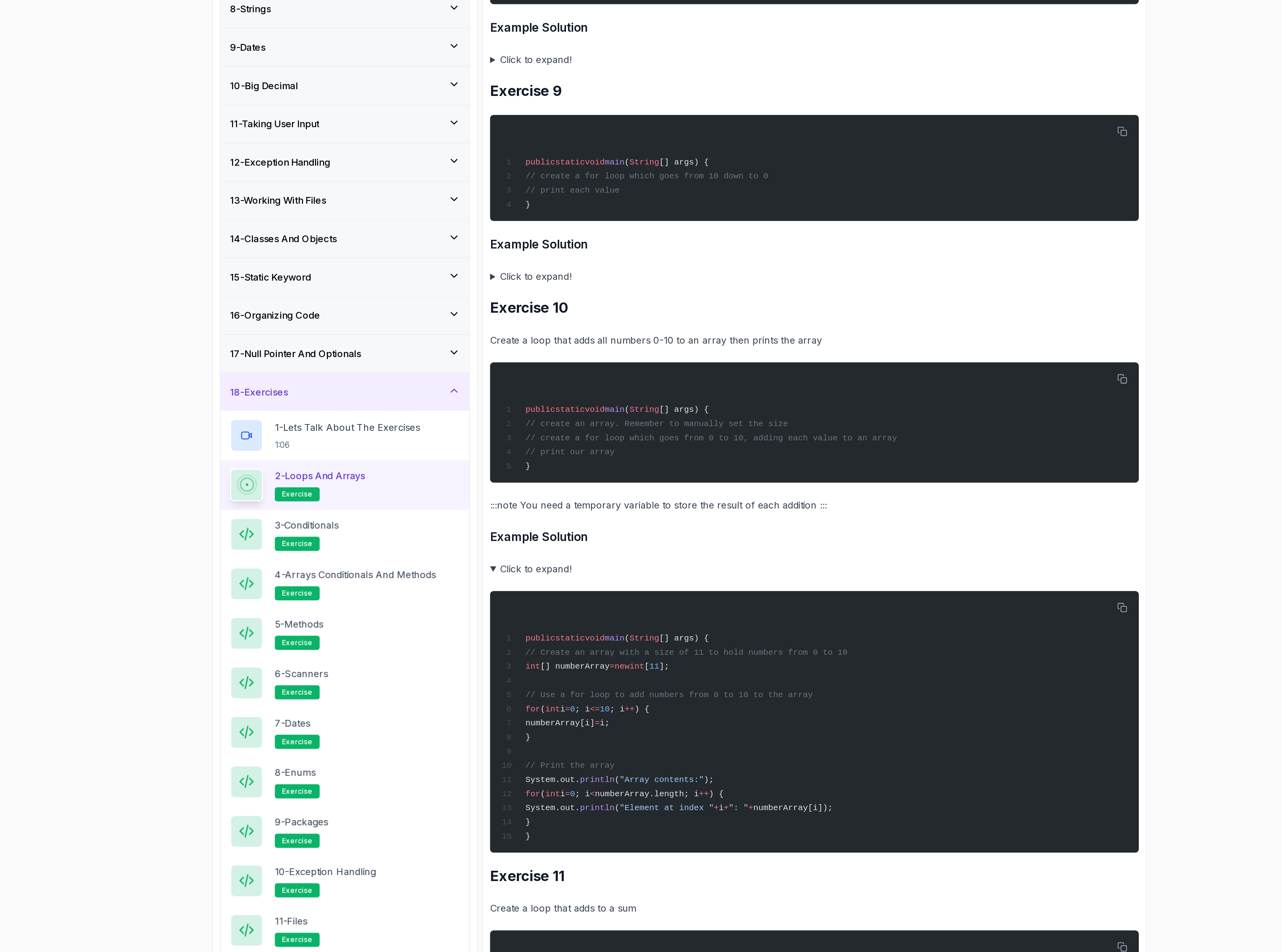
scroll to position [2595, 0]
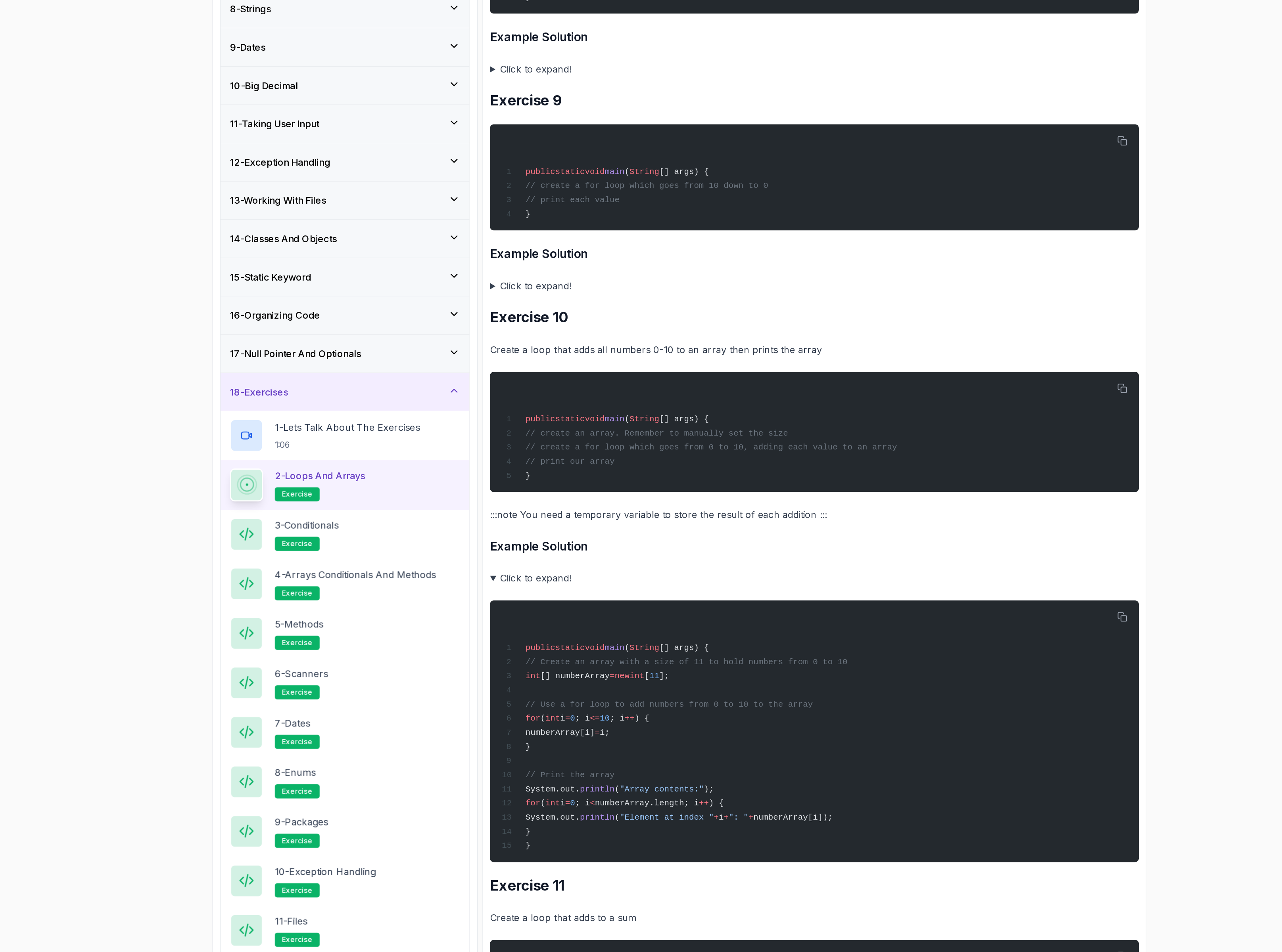
click at [548, 407] on summary "Click to expand!" at bounding box center [732, 400] width 436 height 11
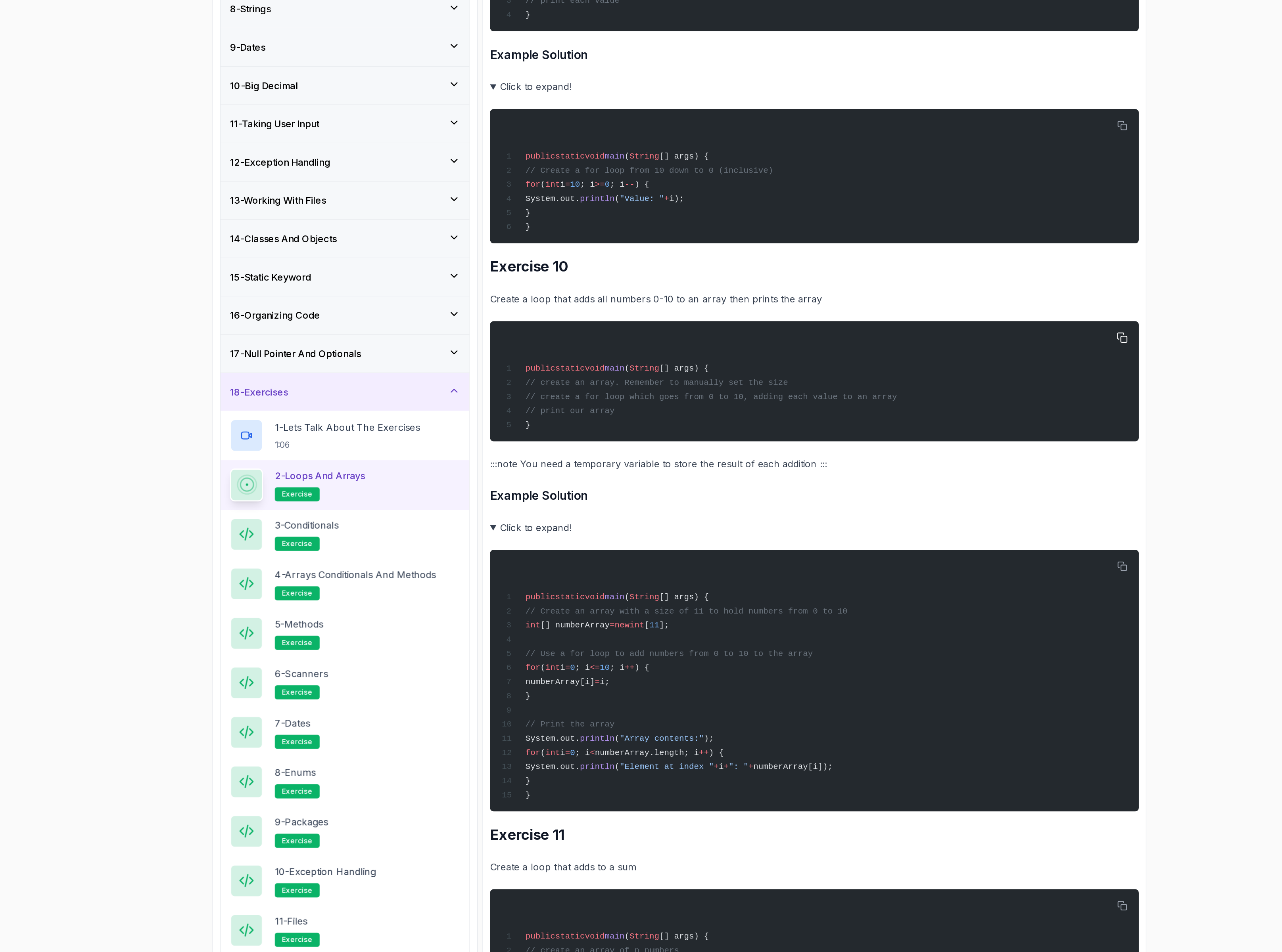
scroll to position [2771, 0]
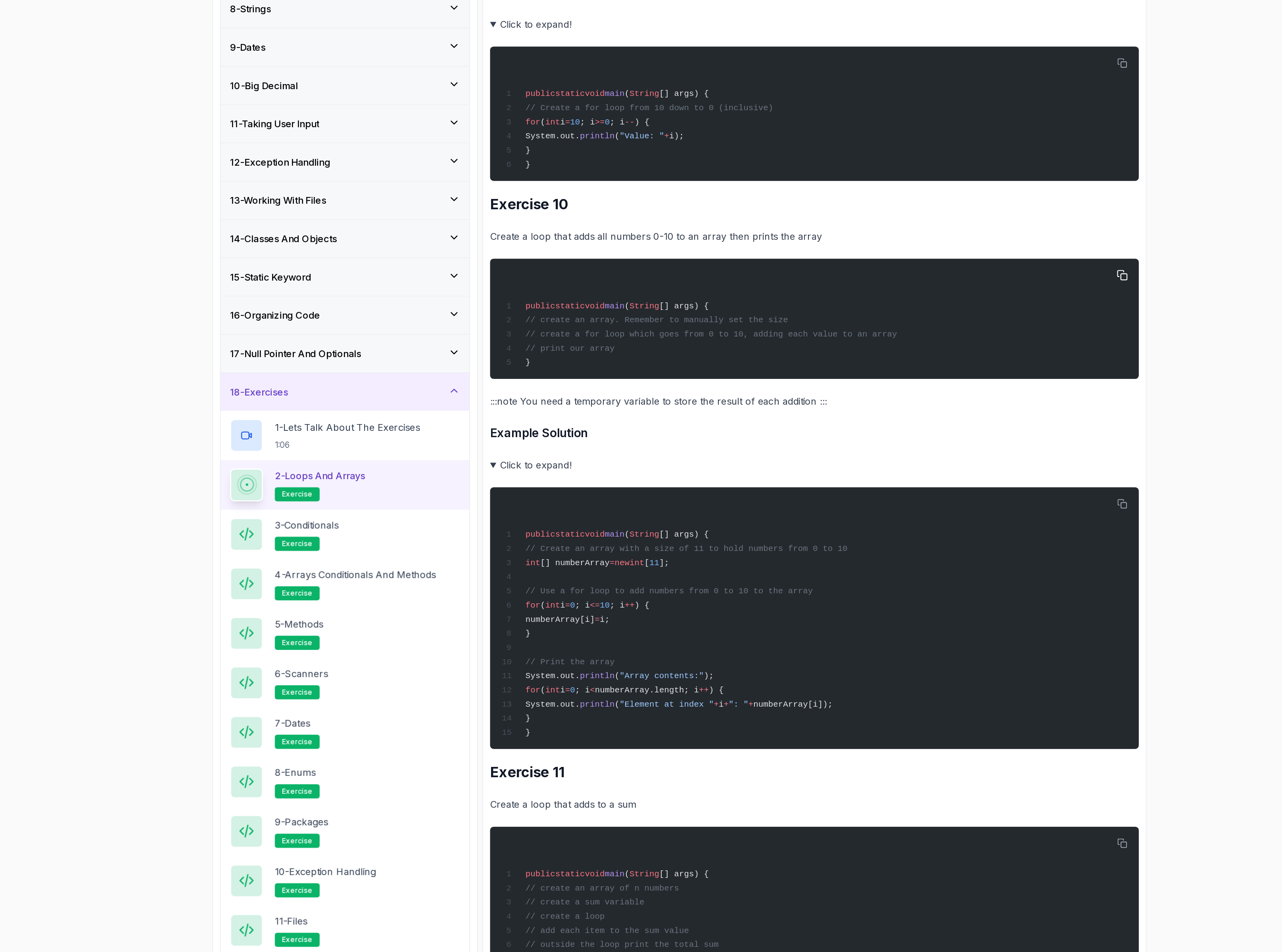
drag, startPoint x: 623, startPoint y: 442, endPoint x: 625, endPoint y: 452, distance: 10.2
click at [622, 442] on div "public static void main ( String [] args) { // create an array. Remember to man…" at bounding box center [732, 423] width 424 height 72
drag, startPoint x: 618, startPoint y: 453, endPoint x: 538, endPoint y: 439, distance: 81.2
click at [538, 439] on div "public static void main ( String [] args) { // create an array. Remember to man…" at bounding box center [732, 423] width 424 height 72
copy code "// create an array. Remember to manually set the size // create a for loop whic…"
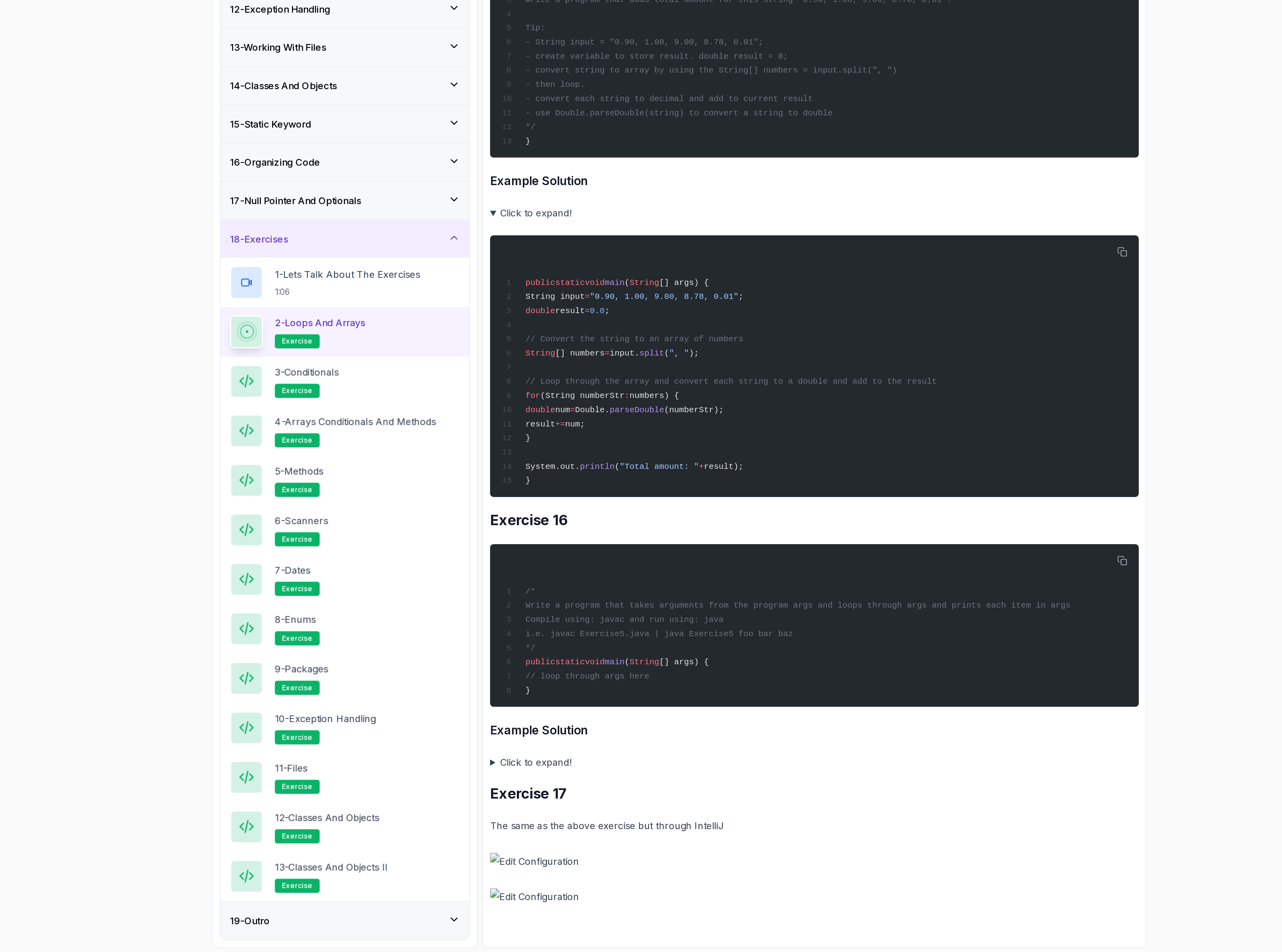
scroll to position [4738, 0]
click at [553, 824] on summary "Click to expand!" at bounding box center [732, 824] width 436 height 11
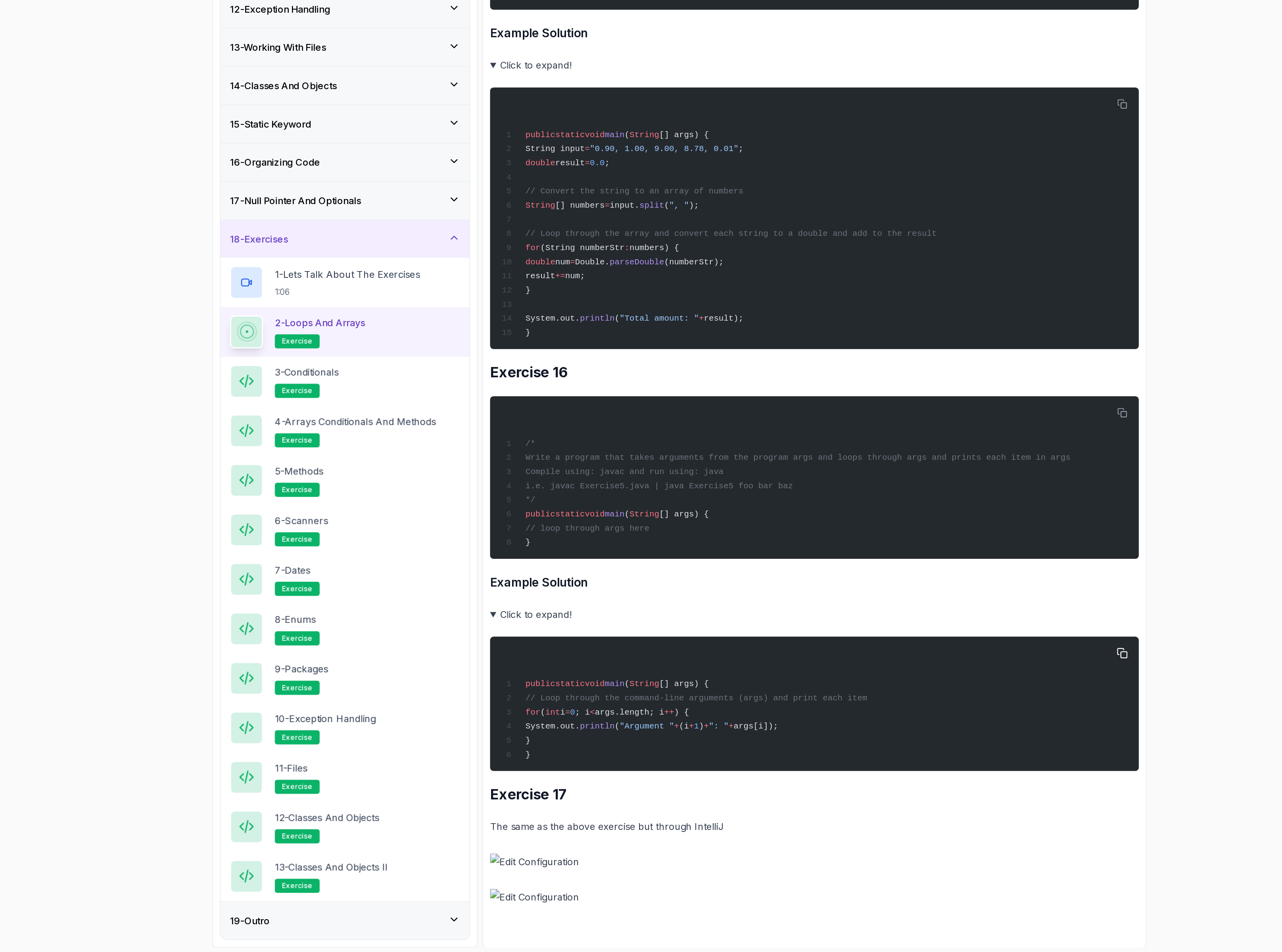
scroll to position [4838, 0]
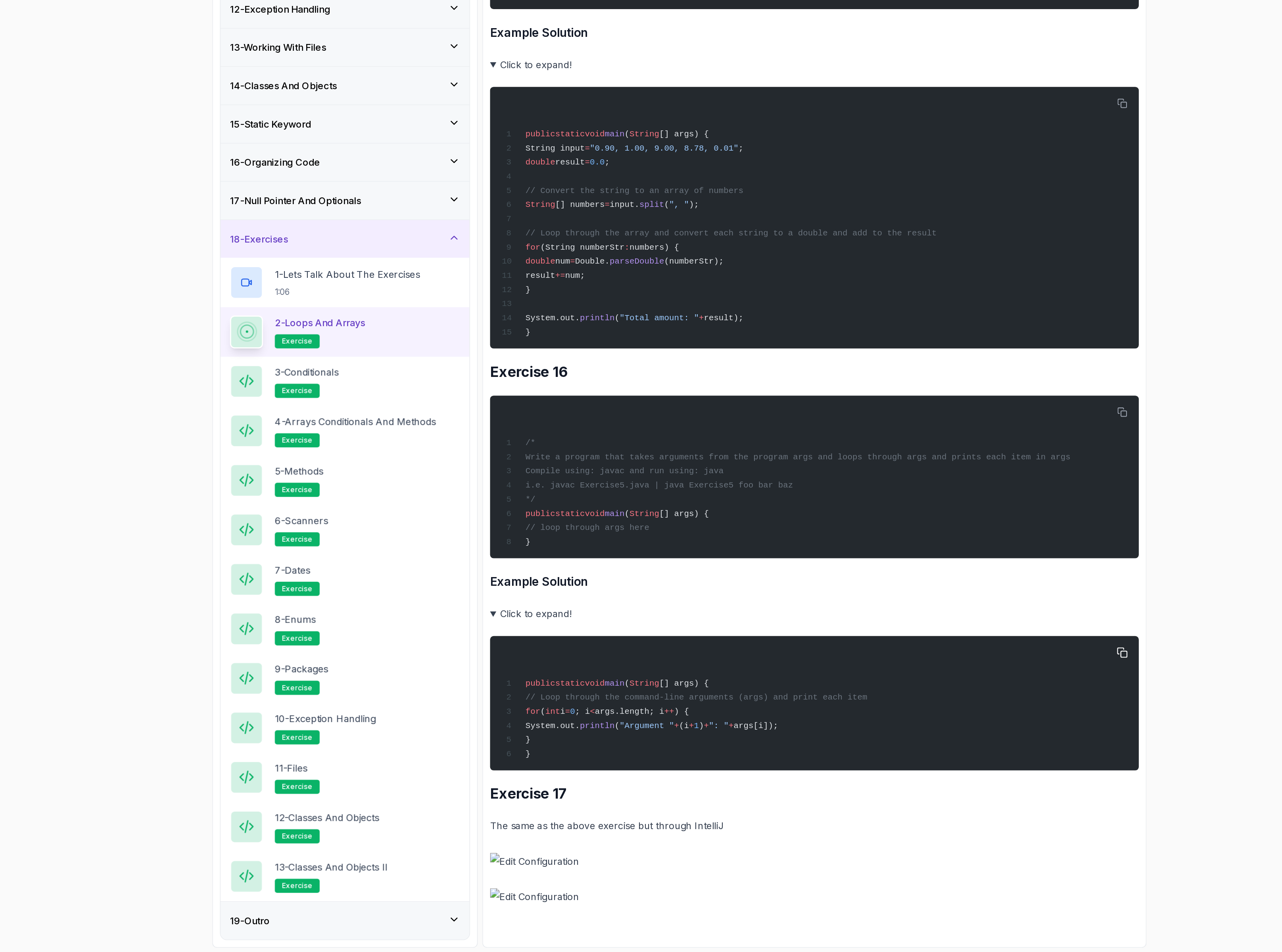
drag, startPoint x: 559, startPoint y: 805, endPoint x: 552, endPoint y: 791, distance: 15.7
click at [552, 791] on div "public static void main ( String [] args) { // Loop through the command-line ar…" at bounding box center [732, 784] width 424 height 81
copy code "for ( int i = 0 ; i < args.length; i ++ ) { System.out. println ( "Argument " +…"
click at [406, 563] on p "3 - Conditionals" at bounding box center [390, 562] width 43 height 10
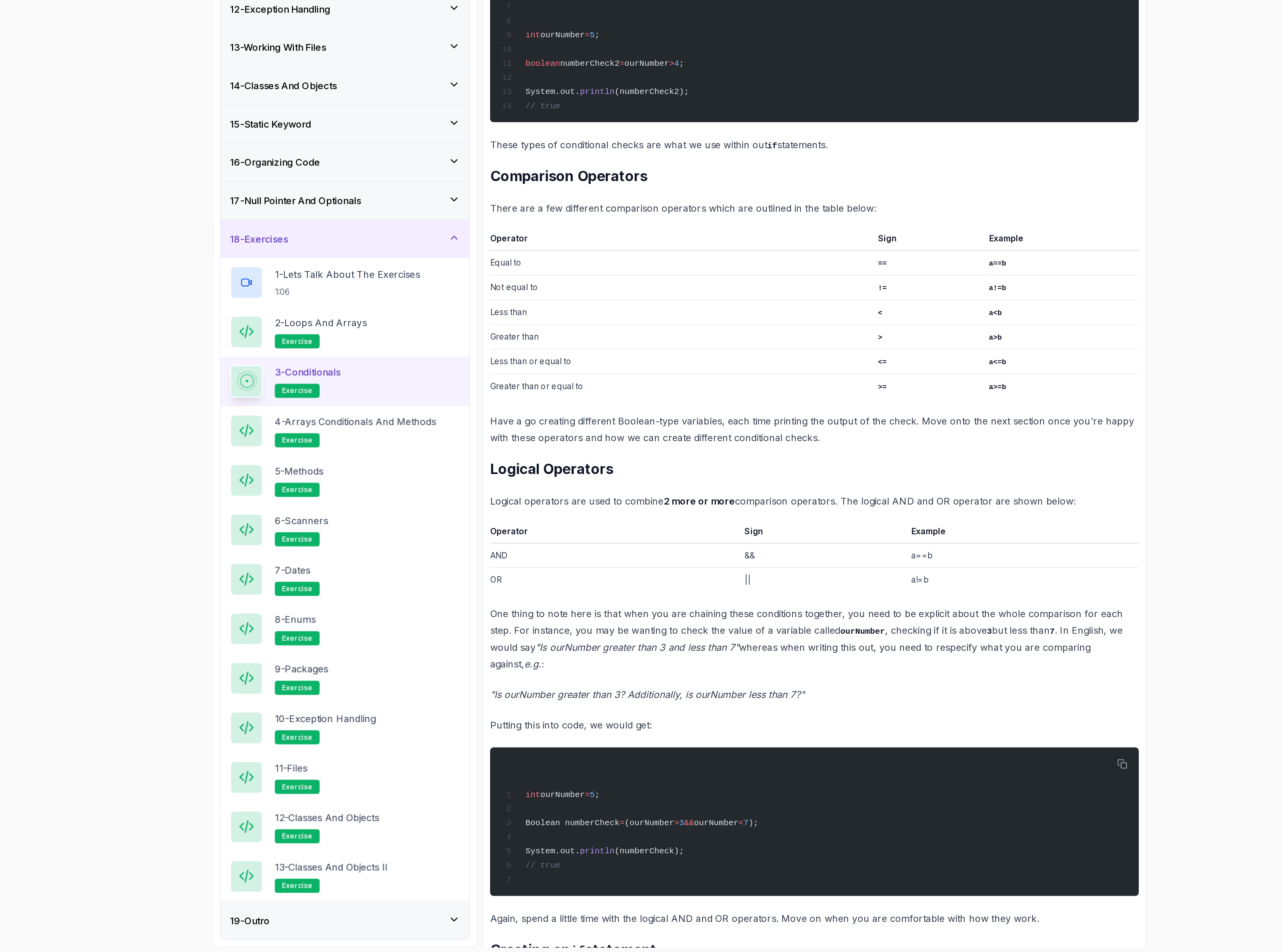
click at [243, 767] on div "0 % completed 1 - Intro 2 - Loops 3 - If Statements 4 - Packages 5 - Access Mod…" at bounding box center [641, 476] width 1282 height 952
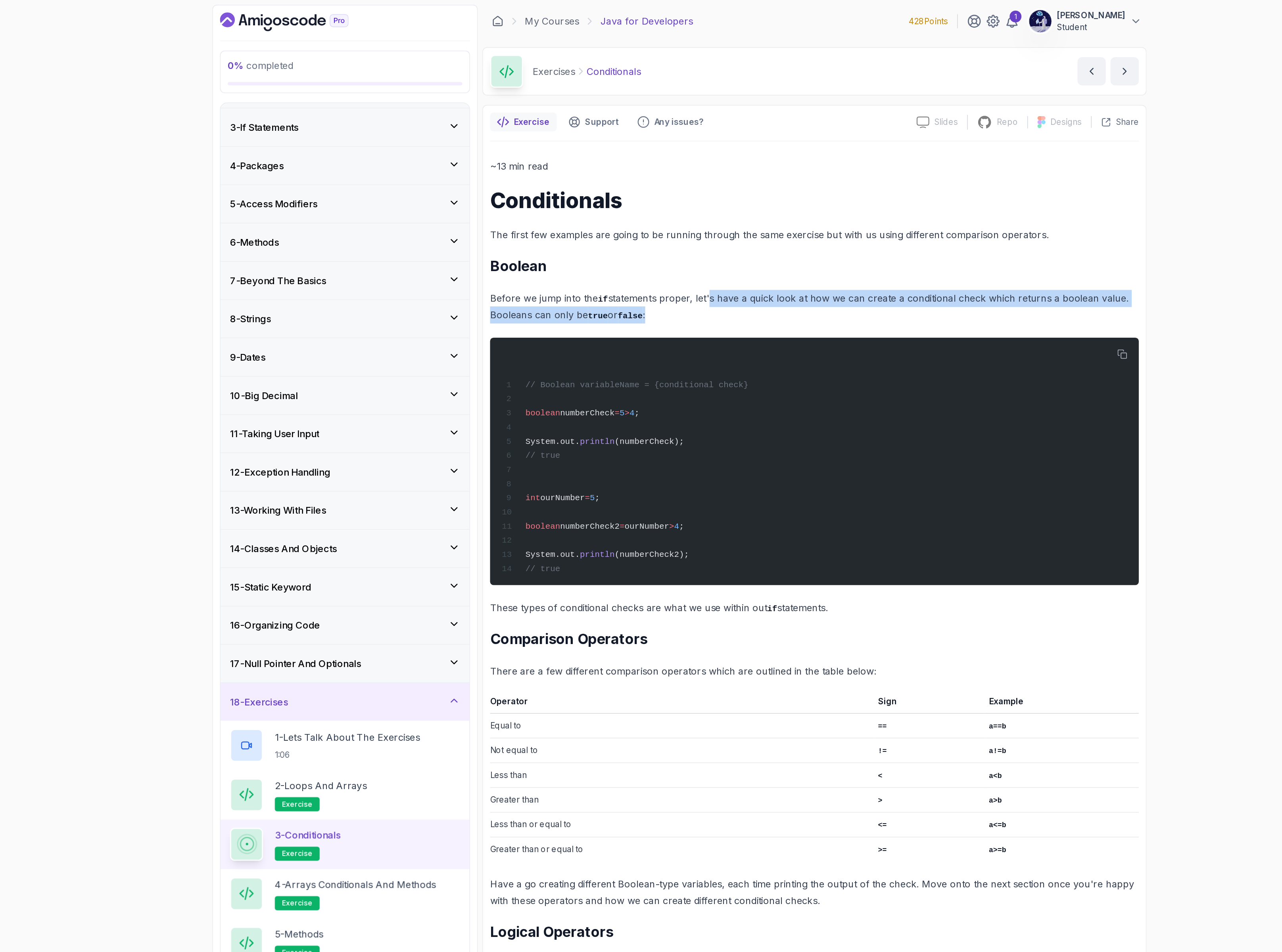
drag, startPoint x: 660, startPoint y: 200, endPoint x: 690, endPoint y: 212, distance: 32.3
click at [690, 212] on p "Before we jump into the if statements proper, let's have a quick look at how we…" at bounding box center [732, 206] width 436 height 23
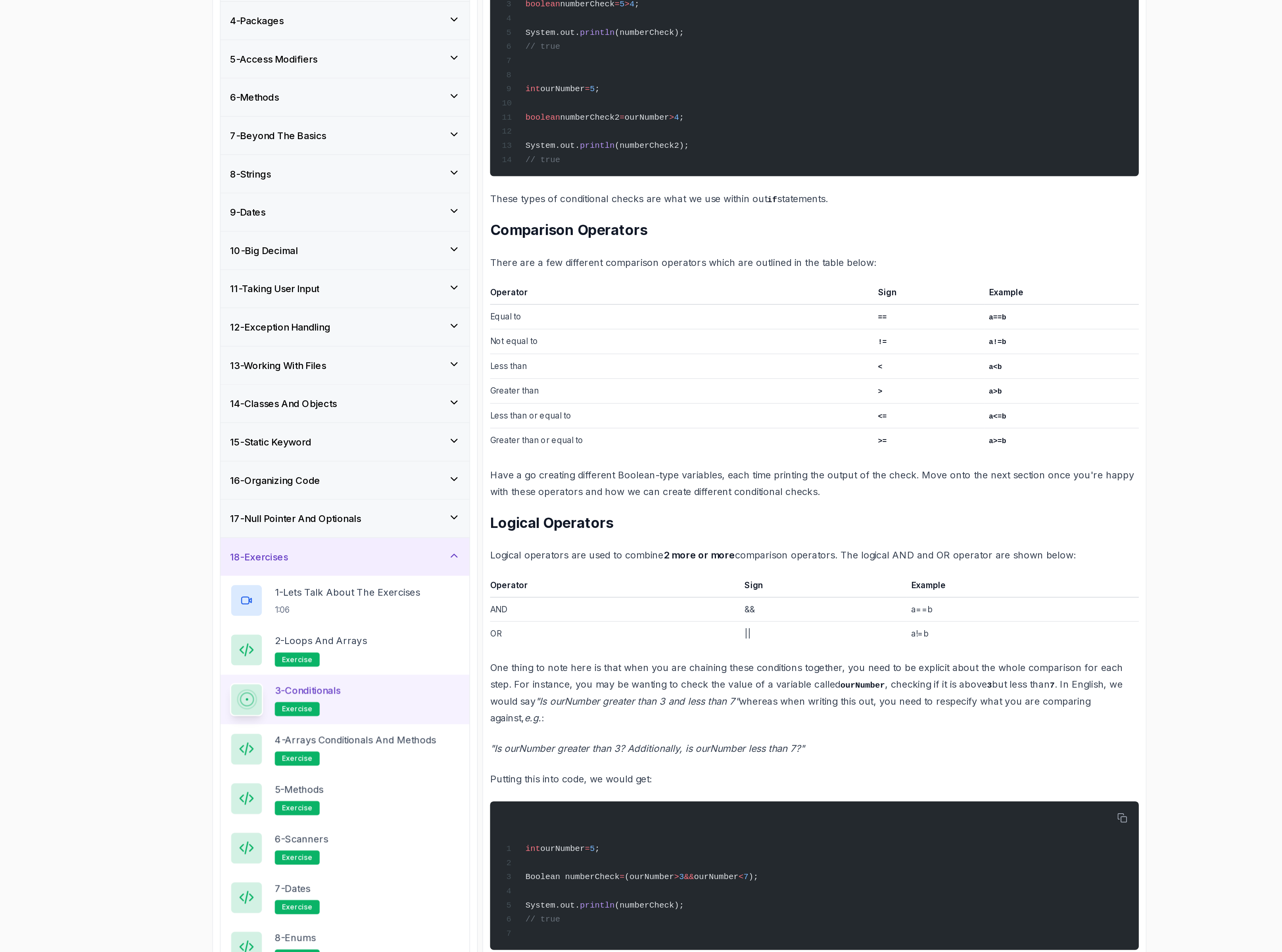
scroll to position [191, 0]
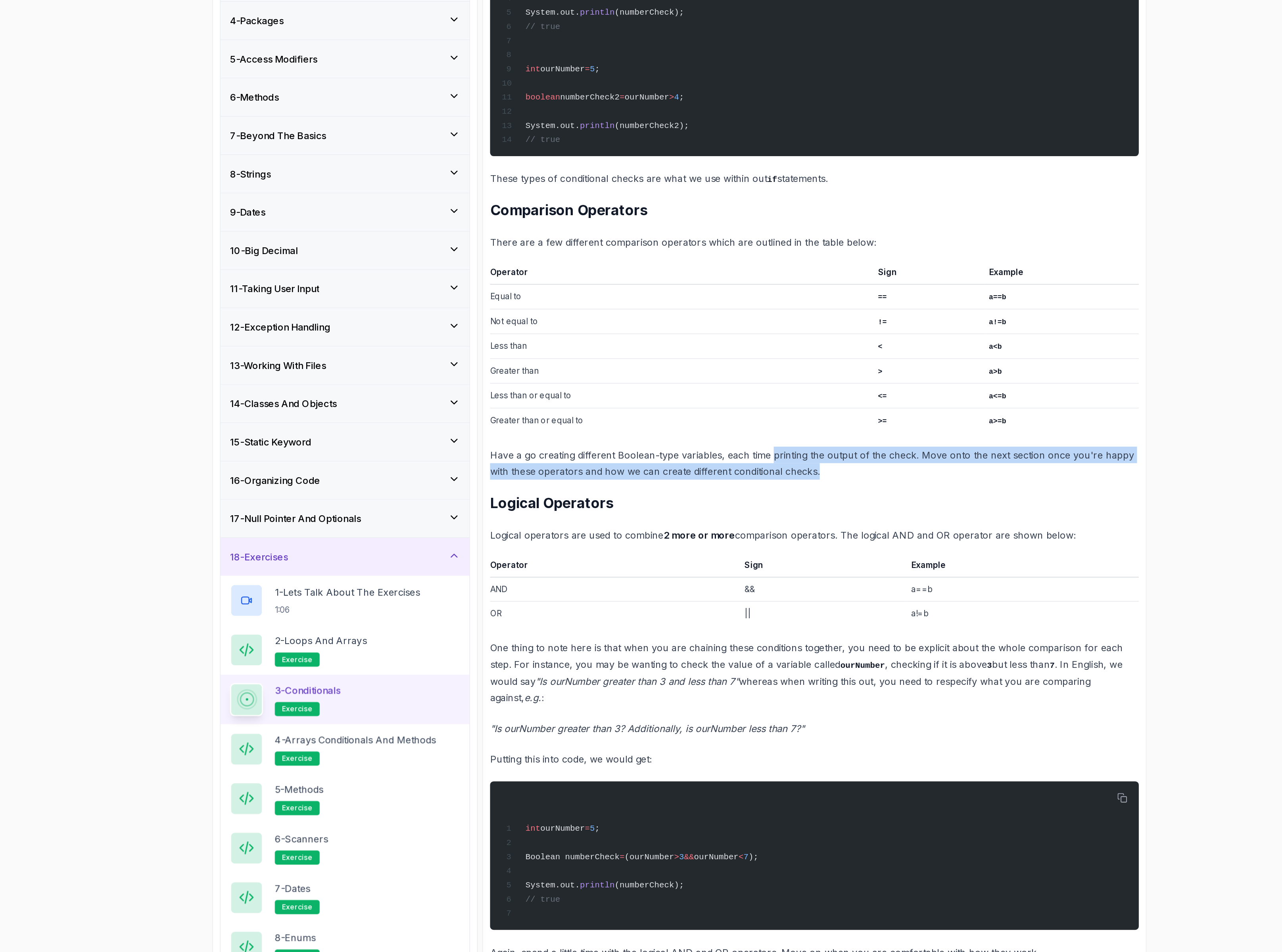
drag, startPoint x: 706, startPoint y: 403, endPoint x: 767, endPoint y: 414, distance: 62.0
click at [767, 414] on p "Have a go creating different Boolean-type variables, each time printing the out…" at bounding box center [732, 409] width 436 height 23
click at [762, 413] on p "Have a go creating different Boolean-type variables, each time printing the out…" at bounding box center [732, 409] width 436 height 23
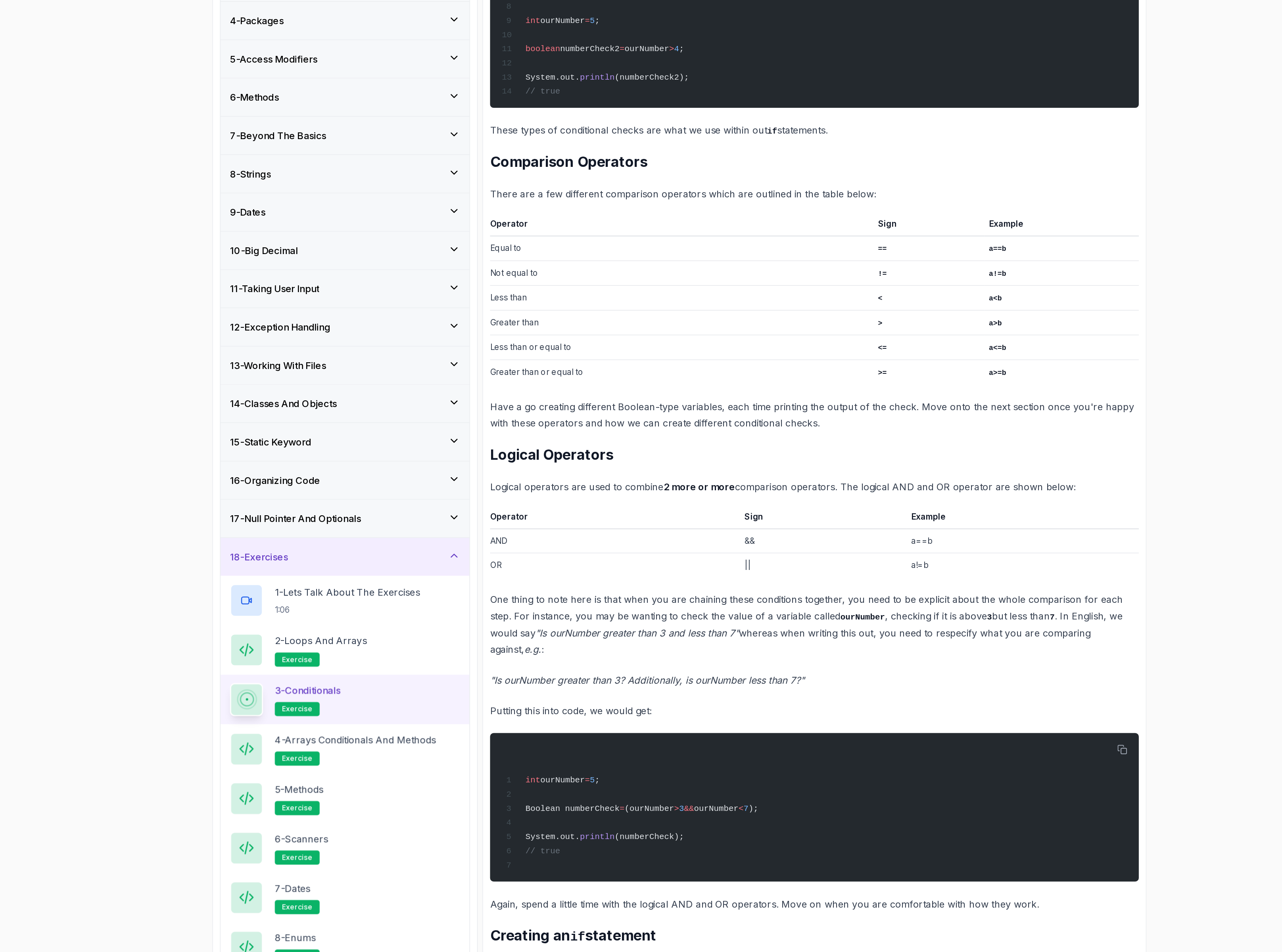
scroll to position [259, 0]
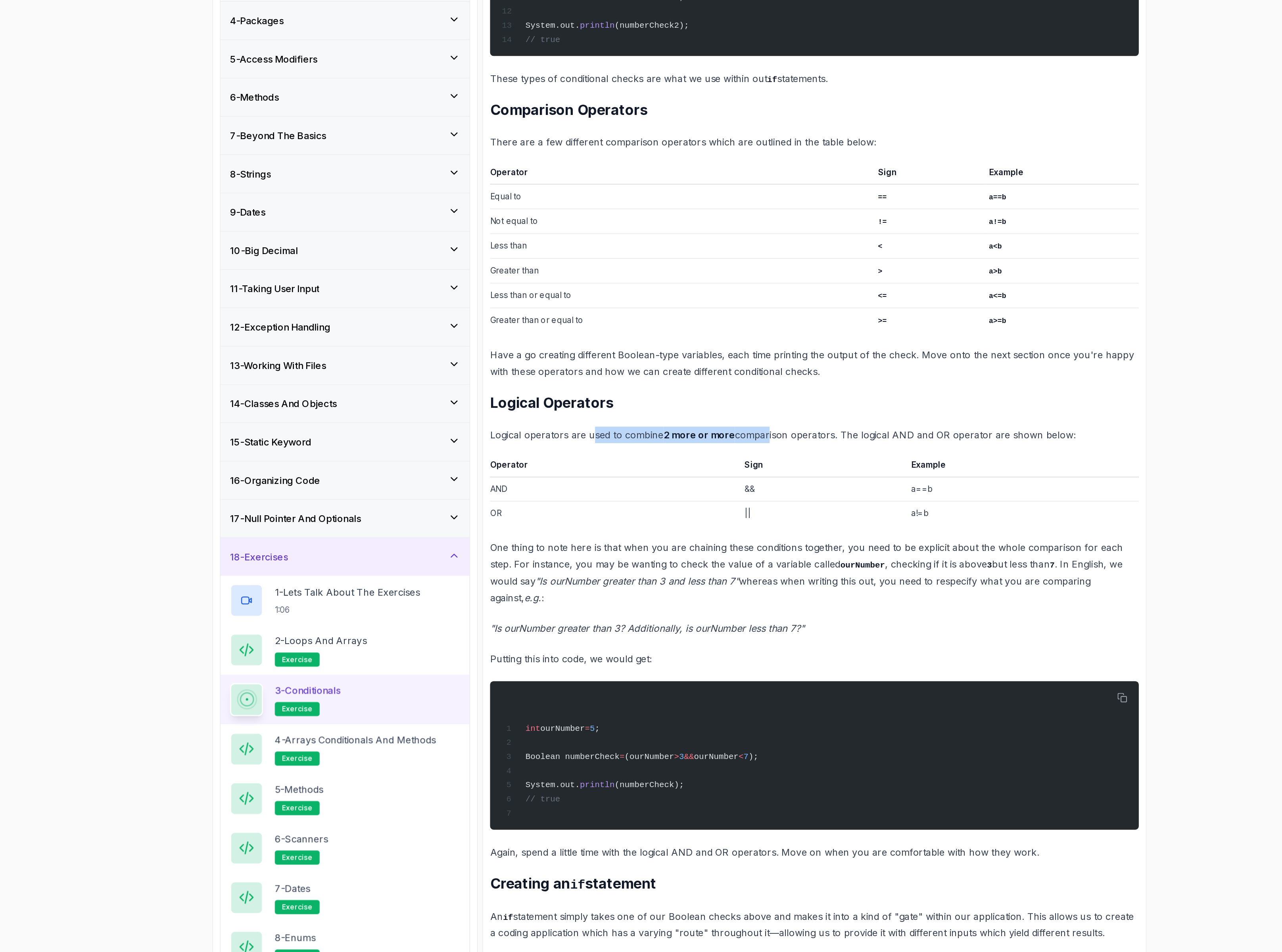
drag, startPoint x: 583, startPoint y: 393, endPoint x: 700, endPoint y: 388, distance: 117.1
click at [700, 388] on p "Logical operators are used to combine 2 more or more comparison operators. The …" at bounding box center [732, 389] width 436 height 11
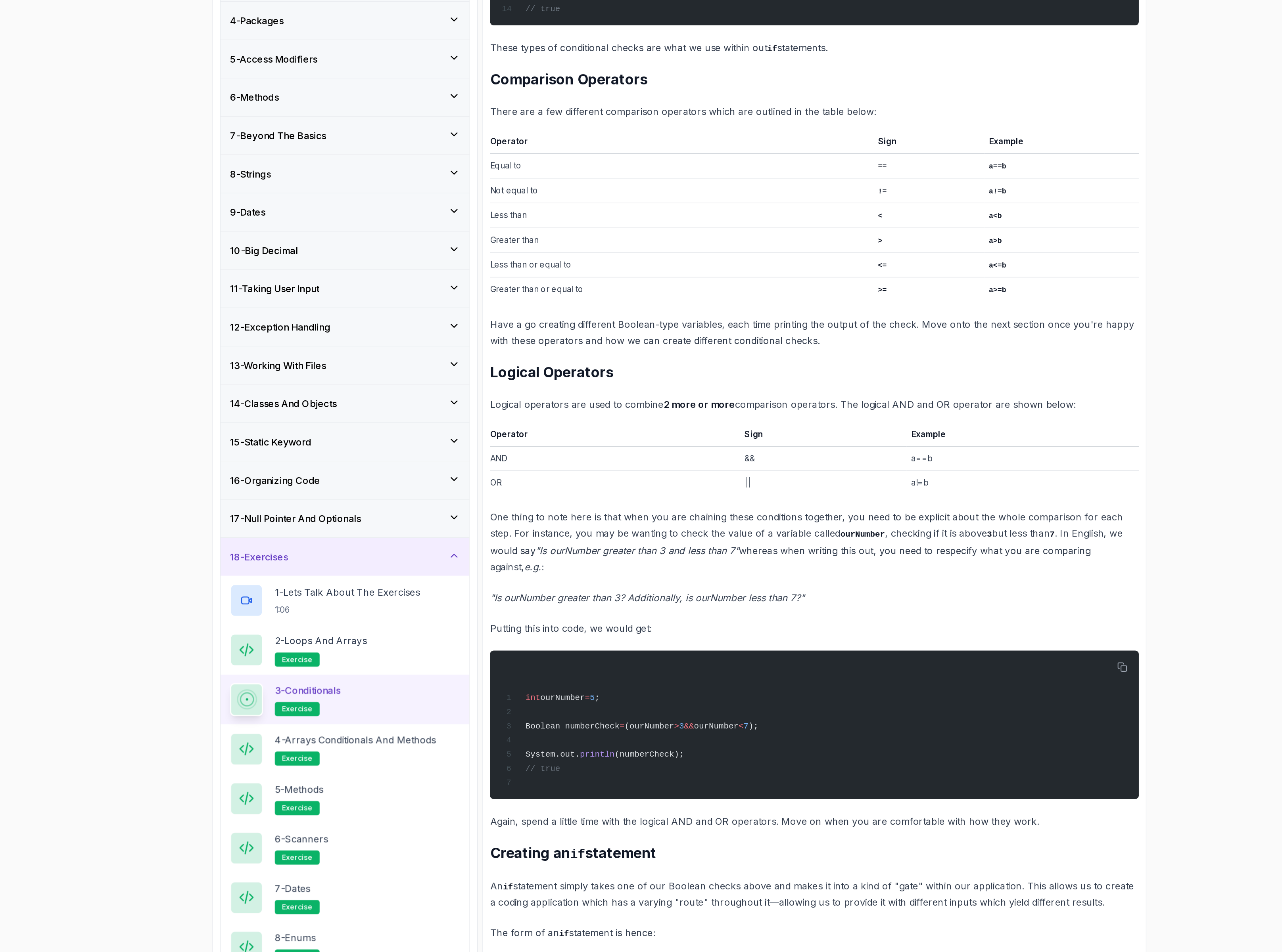
click at [677, 375] on p "Logical operators are used to combine 2 more or more comparison operators. The …" at bounding box center [732, 369] width 436 height 11
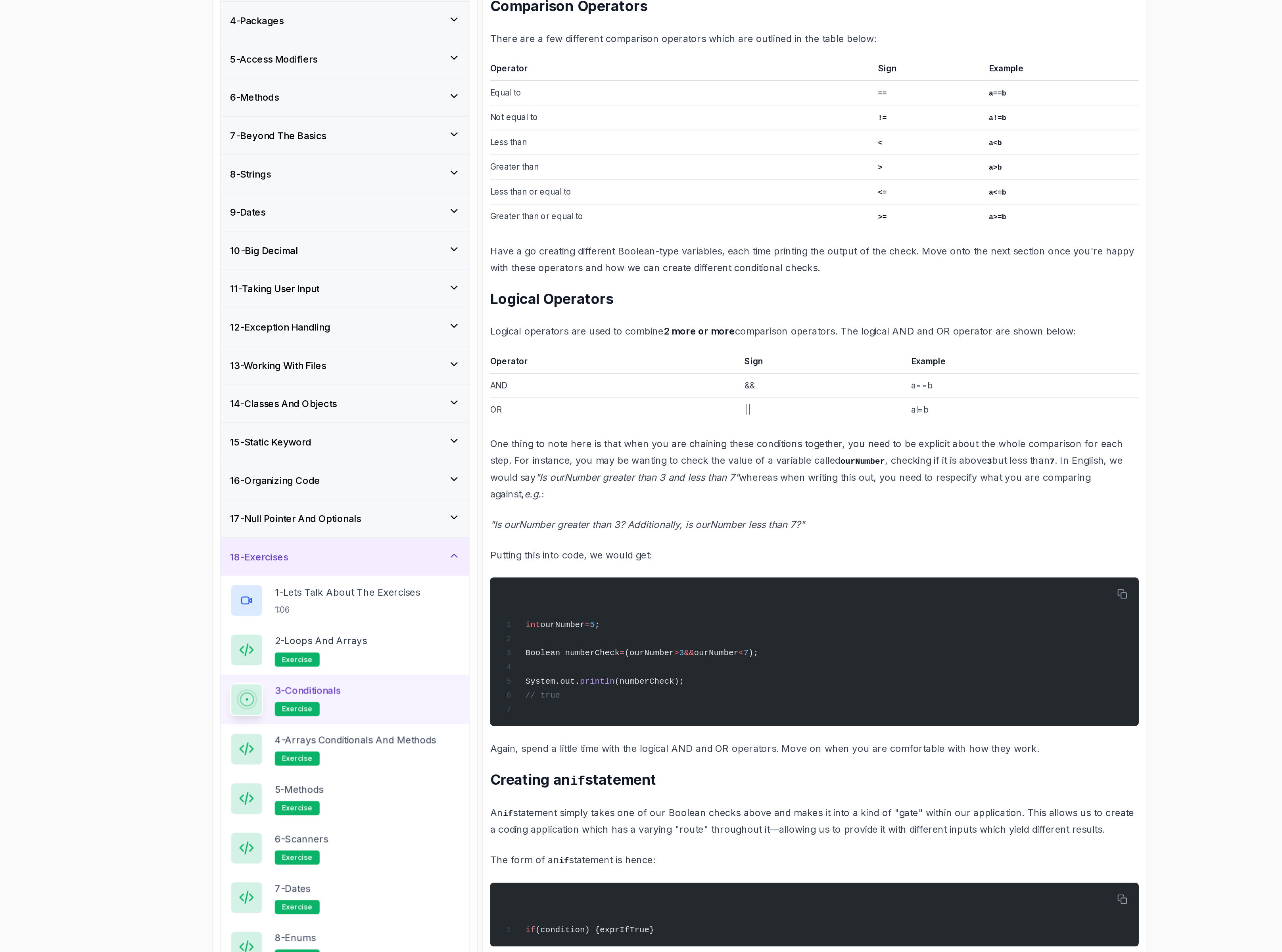
scroll to position [372, 0]
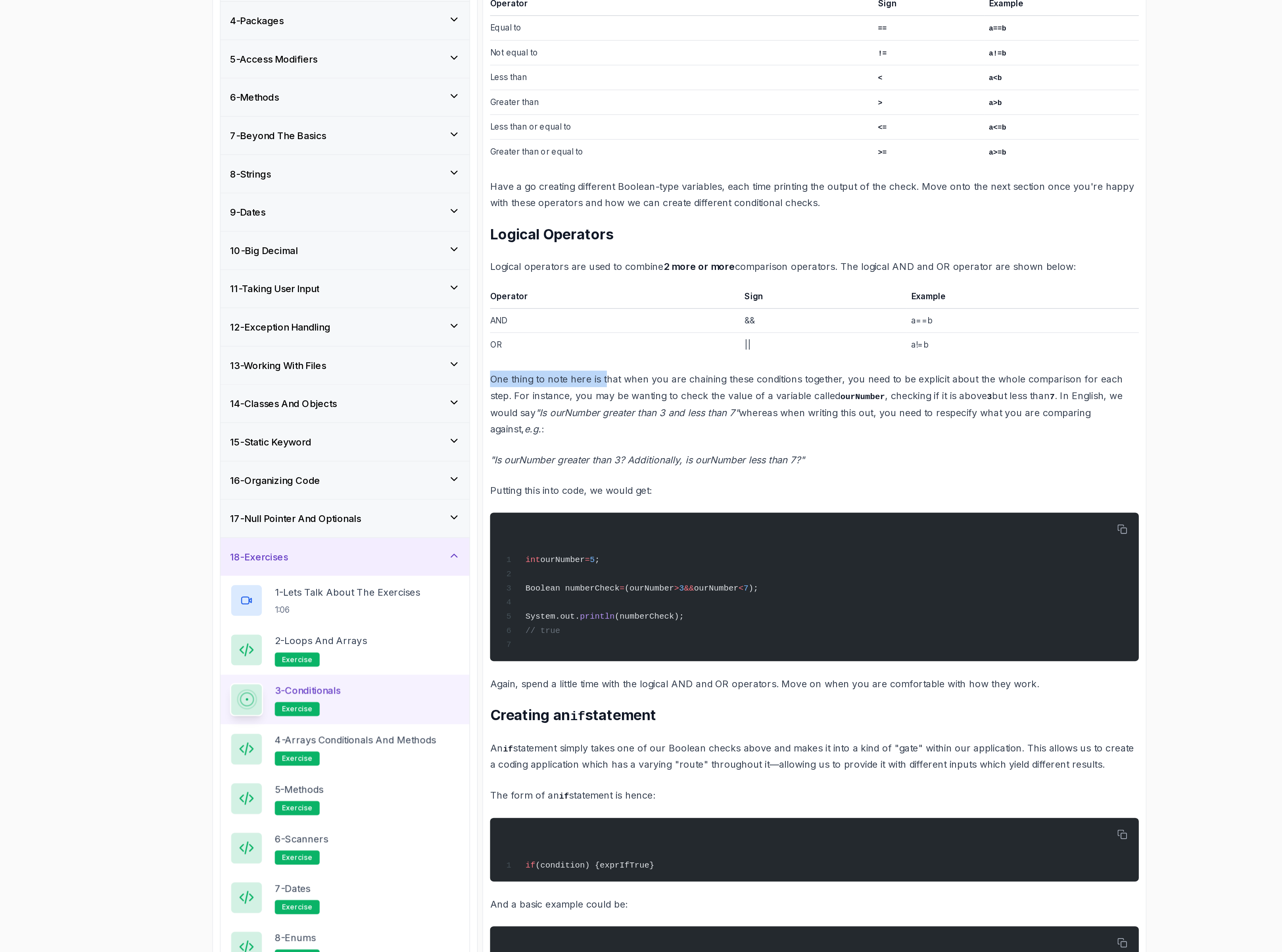
drag, startPoint x: 557, startPoint y: 342, endPoint x: 594, endPoint y: 354, distance: 38.9
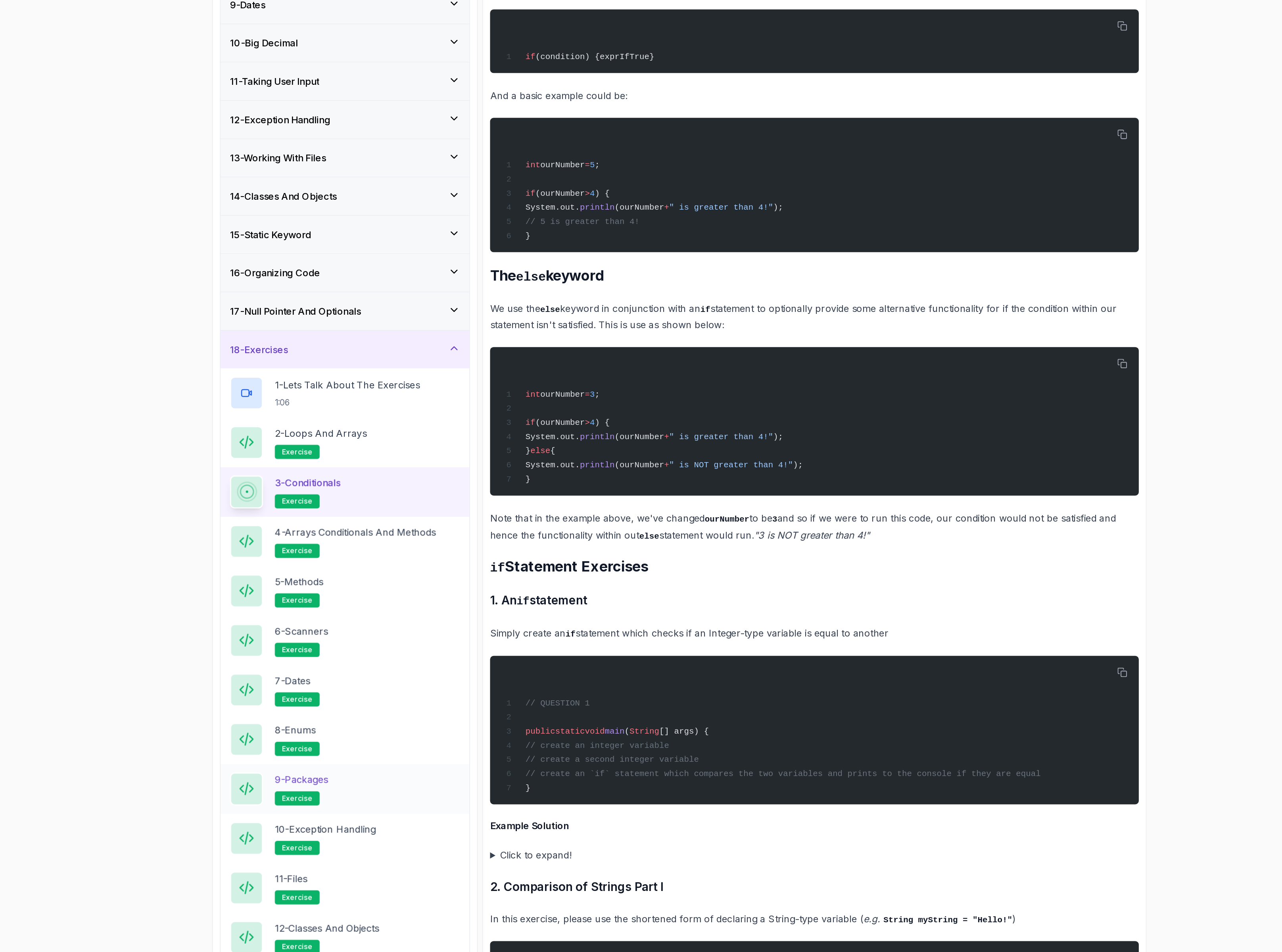
scroll to position [0, 0]
